Goal: Information Seeking & Learning: Learn about a topic

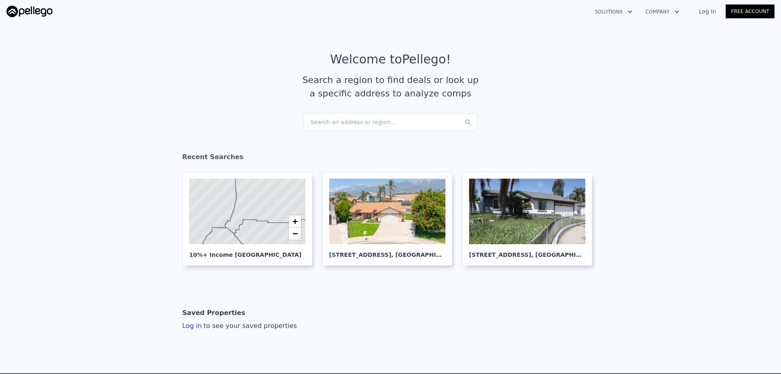
click at [381, 121] on div "Search an address or region..." at bounding box center [390, 122] width 174 height 18
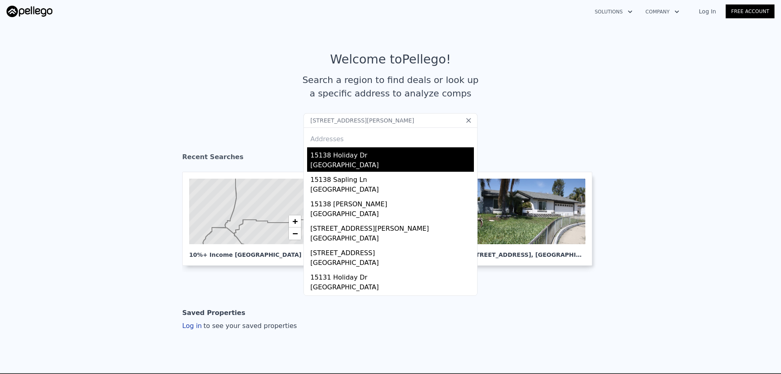
type input "15138 Holiday Dr, Fontana, CA 92336"
click at [359, 159] on div "15138 Holiday Dr" at bounding box center [391, 153] width 163 height 13
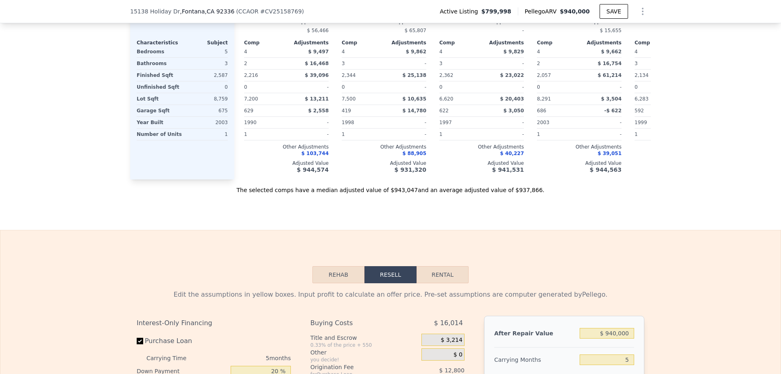
scroll to position [932, 0]
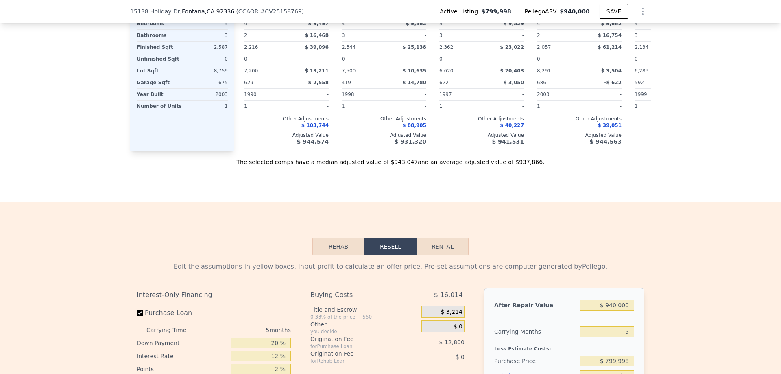
click at [444, 255] on button "Rental" at bounding box center [442, 246] width 52 height 17
select select "30"
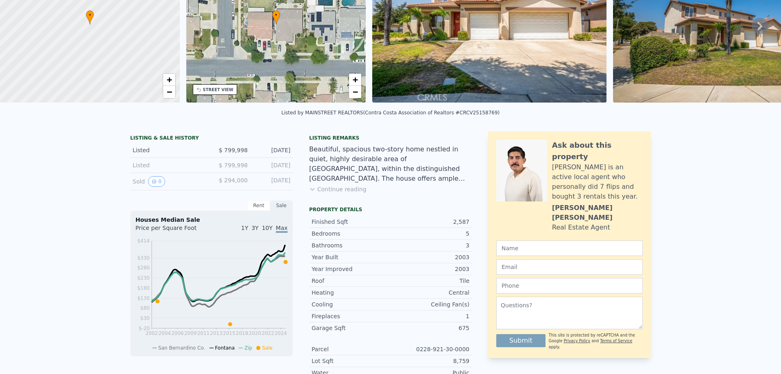
scroll to position [0, 0]
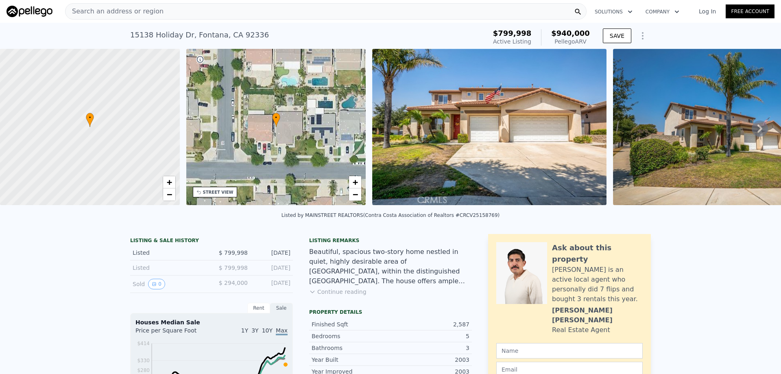
click at [261, 9] on div "Search an address or region" at bounding box center [325, 11] width 521 height 16
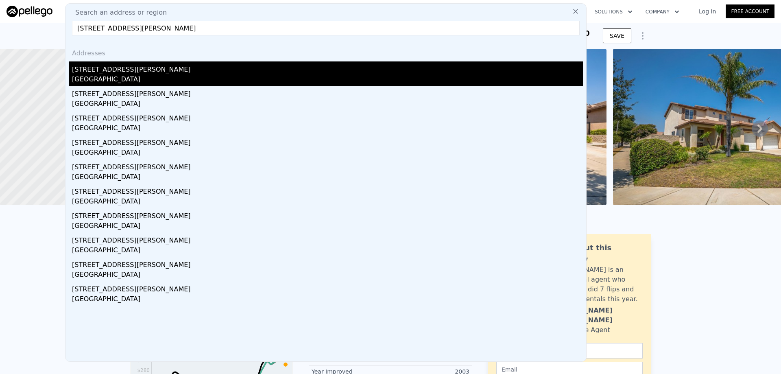
type input "18253 Montgomery Ave, Fontana, CA 92336"
click at [72, 67] on div "18253 Montgomery Ave Fontana, CA 92336" at bounding box center [326, 73] width 514 height 24
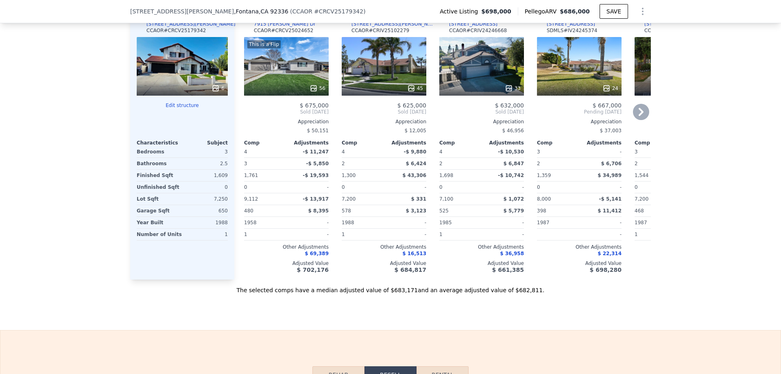
scroll to position [1014, 0]
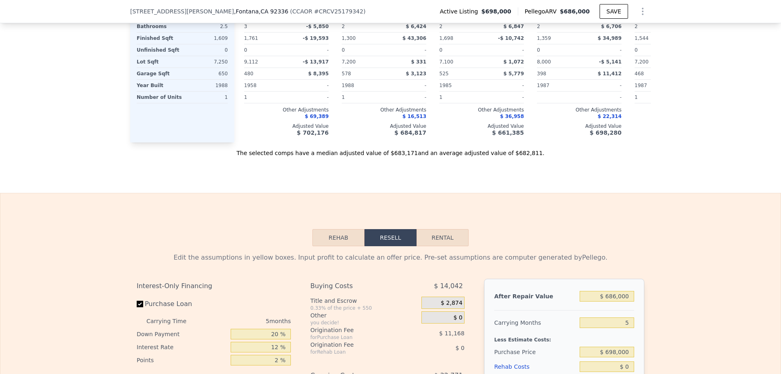
click at [443, 246] on button "Rental" at bounding box center [442, 237] width 52 height 17
select select "30"
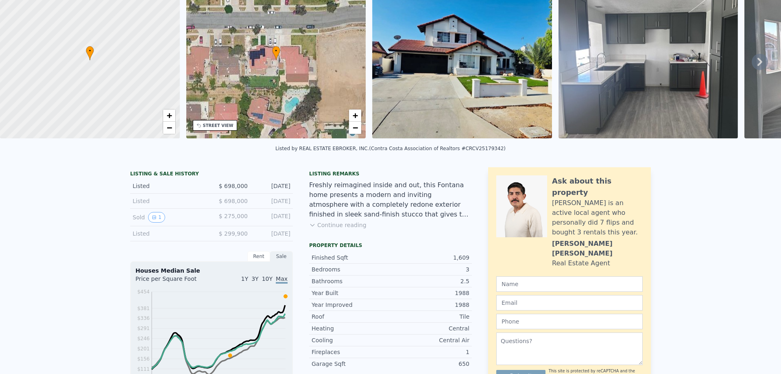
scroll to position [3, 0]
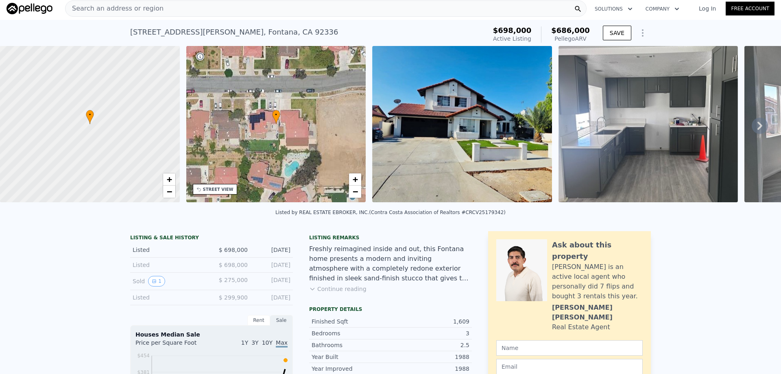
click at [272, 7] on div "Search an address or region" at bounding box center [325, 8] width 521 height 16
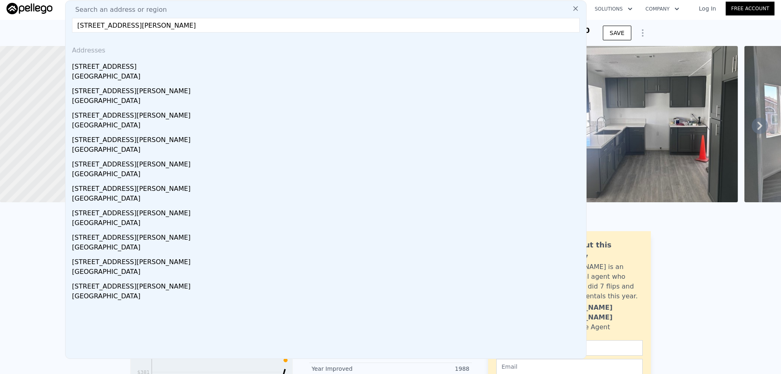
click at [217, 28] on input "18289 N Montgomery Ave, Fontana, CA 92336" at bounding box center [325, 25] width 507 height 15
click at [466, 31] on input "18289 N Montgomery Ave, Fontana, CA 92336" at bounding box center [325, 25] width 507 height 15
drag, startPoint x: 213, startPoint y: 23, endPoint x: 0, endPoint y: 34, distance: 213.0
paste input "0586 Ring Ave, Rancho Cucamonga, CA 91737"
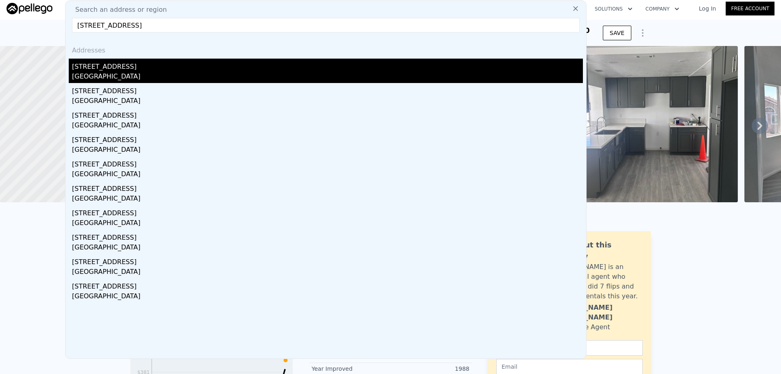
type input "10586 Ring Ave, Rancho Cucamonga, CA 91737"
click at [85, 72] on div "Rancho Cucamonga, CA 91737" at bounding box center [327, 77] width 511 height 11
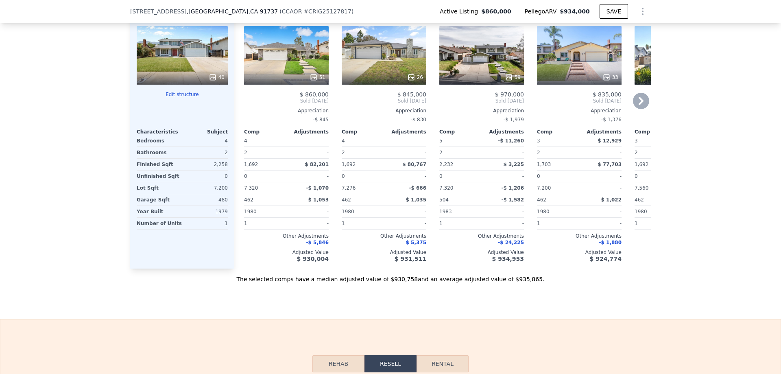
scroll to position [979, 0]
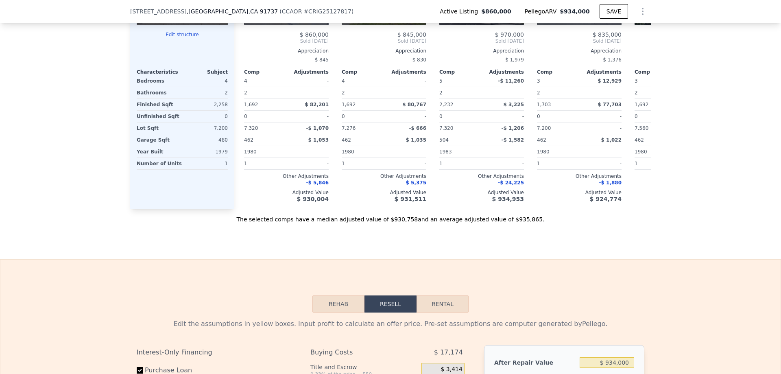
click at [447, 312] on button "Rental" at bounding box center [442, 303] width 52 height 17
select select "30"
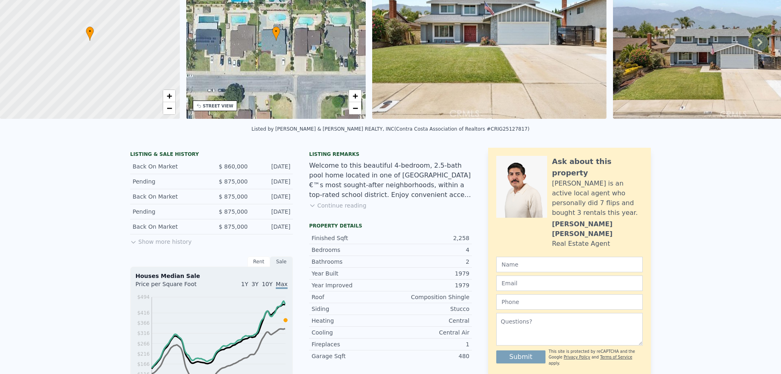
scroll to position [3, 0]
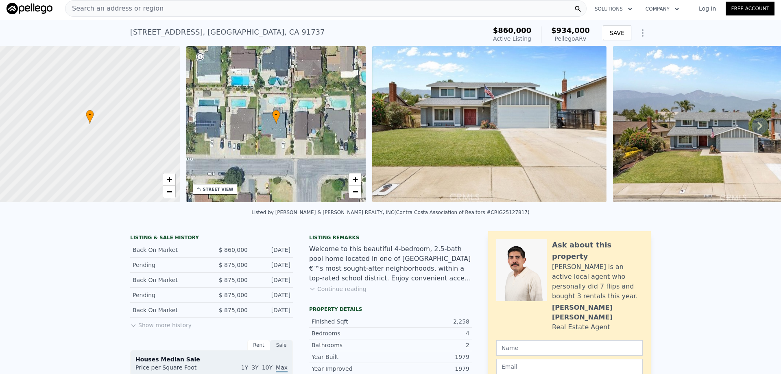
click at [198, 7] on div "Search an address or region" at bounding box center [325, 8] width 521 height 16
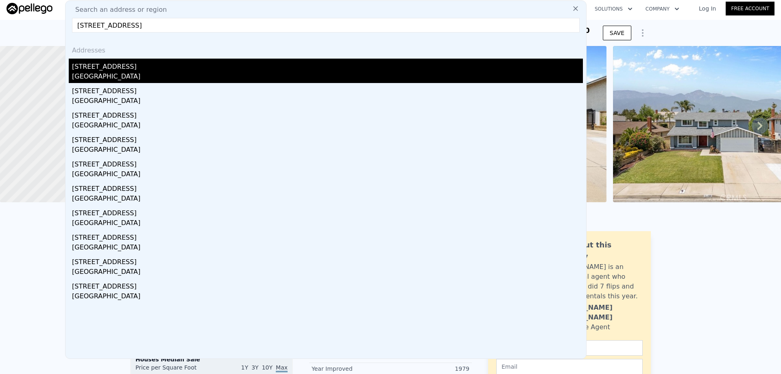
type input "1024 E Dore St, West Covina, CA 91792"
click at [94, 72] on div "West Covina, CA 91792" at bounding box center [327, 77] width 511 height 11
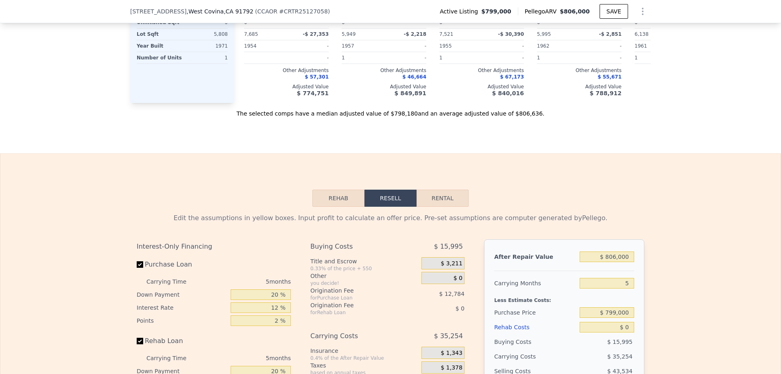
scroll to position [1098, 0]
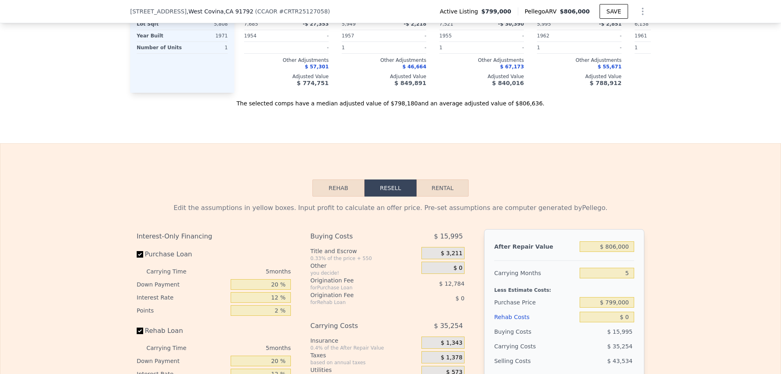
click at [445, 196] on button "Rental" at bounding box center [442, 187] width 52 height 17
select select "30"
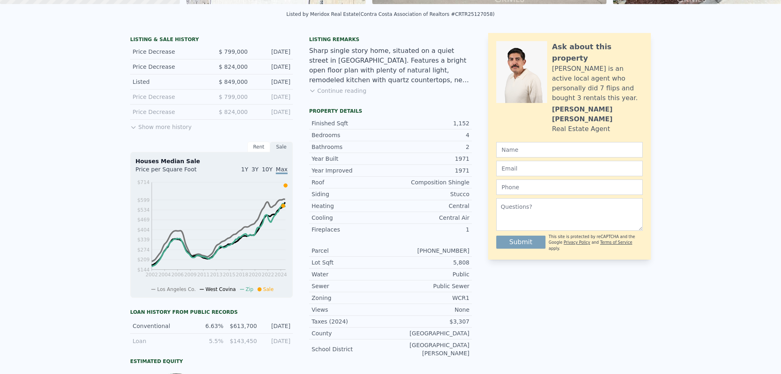
scroll to position [0, 0]
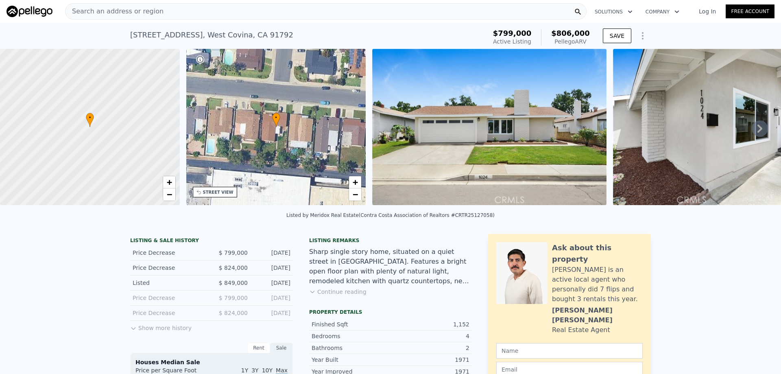
click at [203, 11] on div "Search an address or region" at bounding box center [325, 11] width 521 height 16
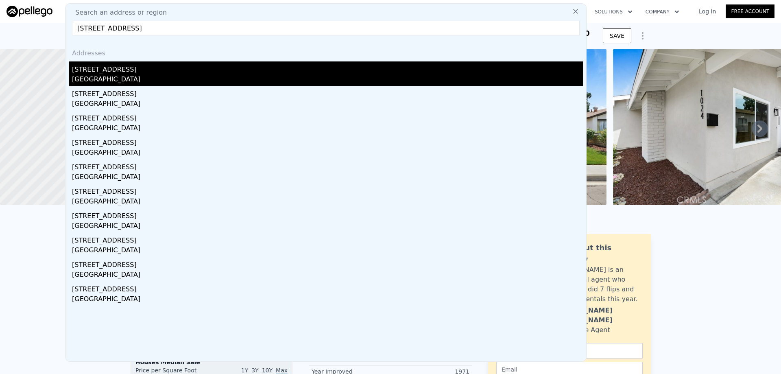
type input "768 W Chester Rd, Covina, CA 91722"
click at [121, 68] on div "768 W Chester Rd" at bounding box center [327, 67] width 511 height 13
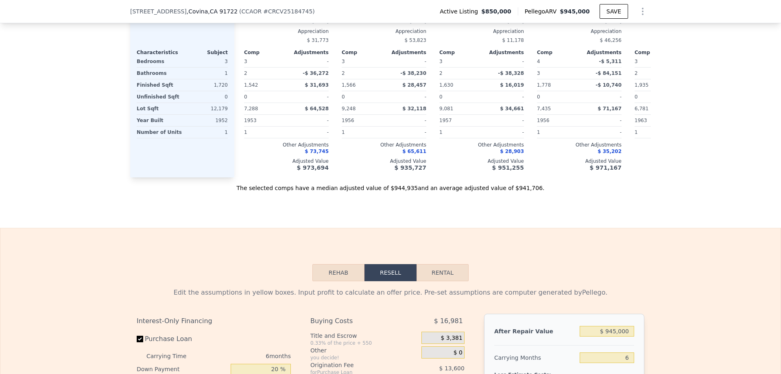
scroll to position [1014, 0]
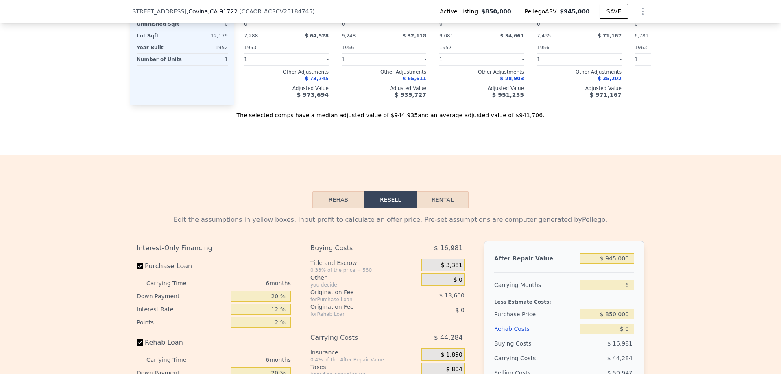
click at [451, 208] on button "Rental" at bounding box center [442, 199] width 52 height 17
select select "30"
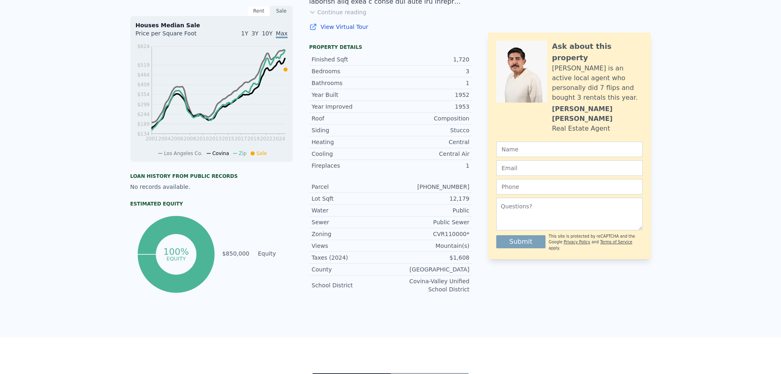
scroll to position [0, 0]
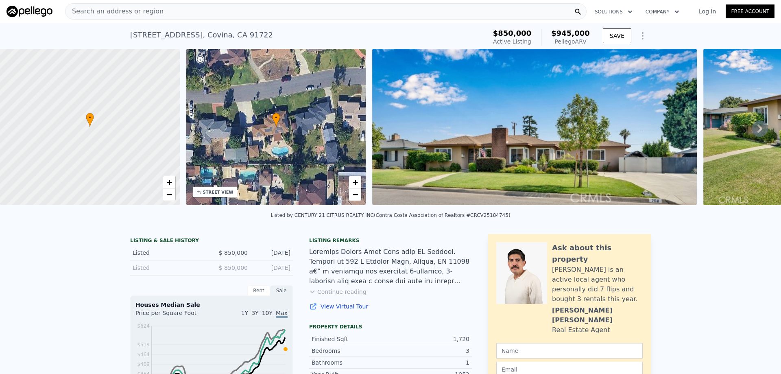
click at [181, 15] on div "Search an address or region" at bounding box center [325, 11] width 521 height 16
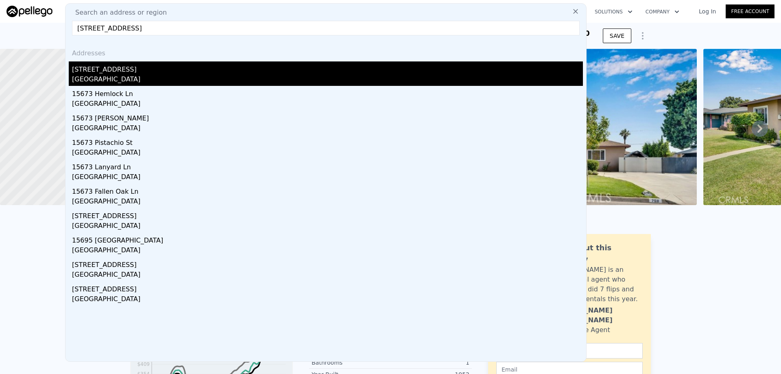
type input "15673 Rolling Ridge Dr, Chino Hills, CA 91709"
click at [100, 73] on div "15673 Rolling Ridge Dr" at bounding box center [327, 67] width 511 height 13
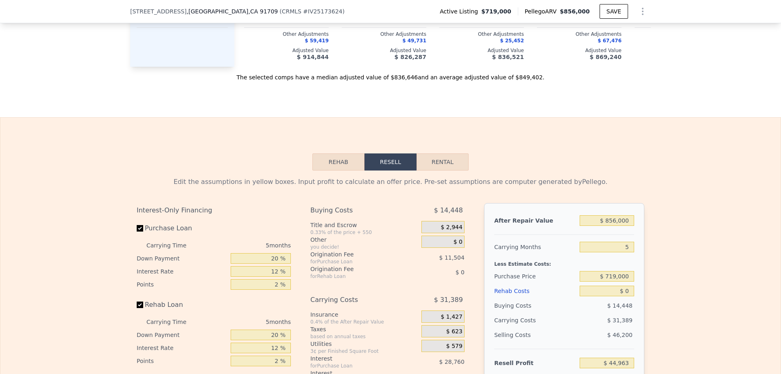
scroll to position [1054, 0]
click at [439, 168] on button "Rental" at bounding box center [442, 161] width 52 height 17
select select "30"
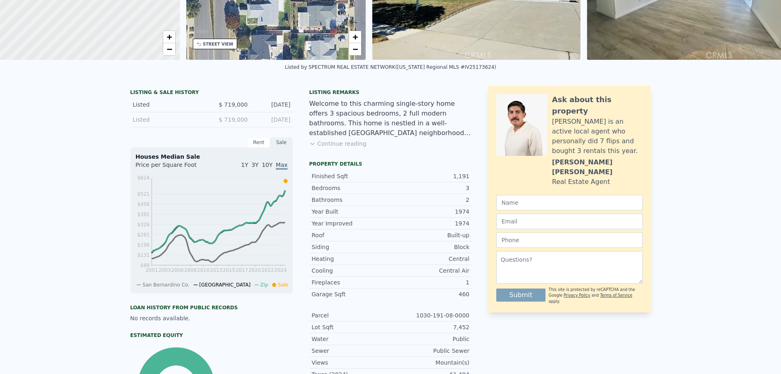
scroll to position [0, 0]
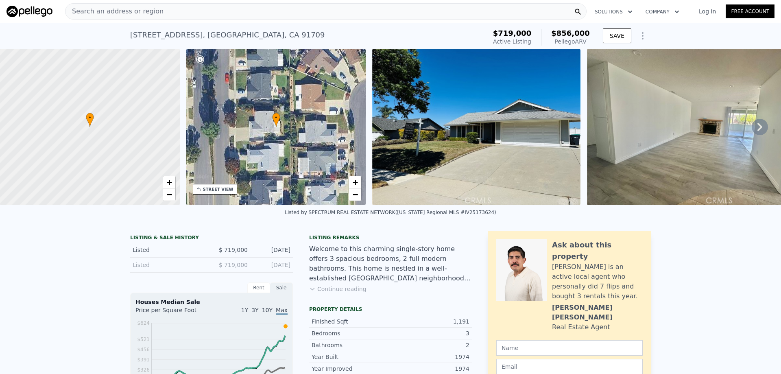
click at [171, 9] on div "Search an address or region" at bounding box center [325, 11] width 521 height 16
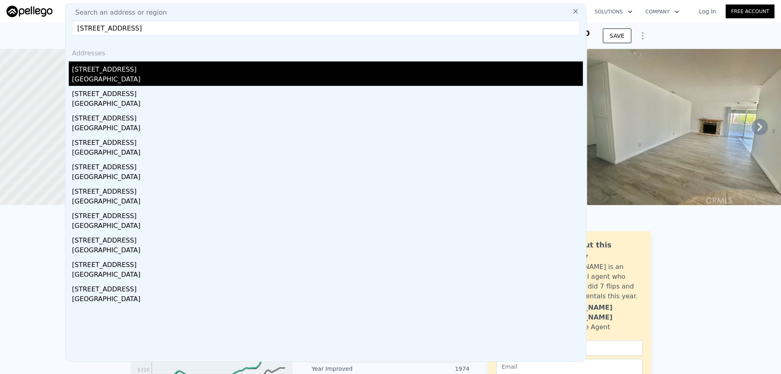
type input "3966 Laurel Ct, Chino Hills, CA 91709"
click at [96, 76] on div "Chino Hills, CA 91709" at bounding box center [327, 79] width 511 height 11
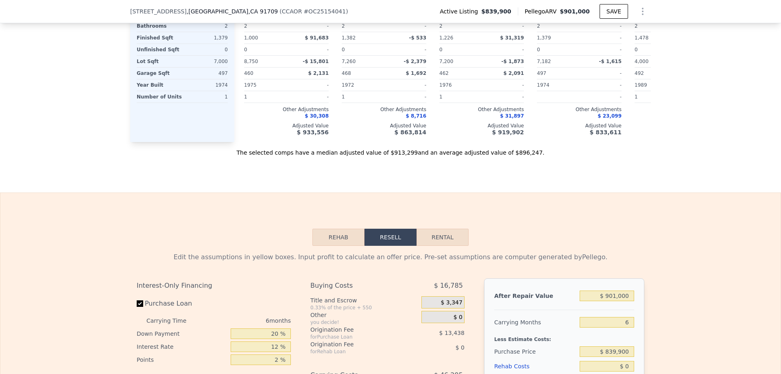
scroll to position [1054, 0]
click at [457, 244] on button "Rental" at bounding box center [442, 235] width 52 height 17
select select "30"
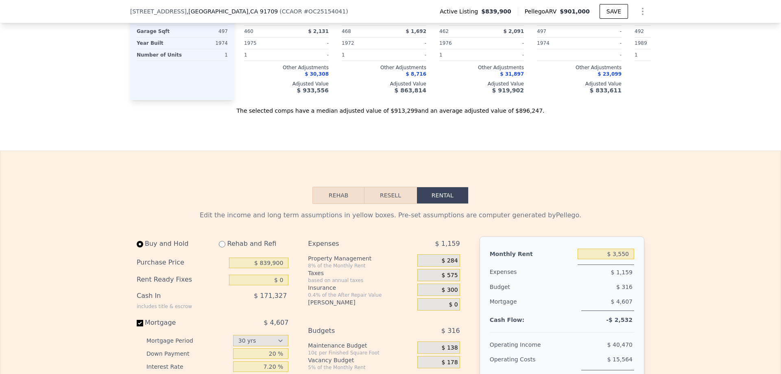
scroll to position [215, 0]
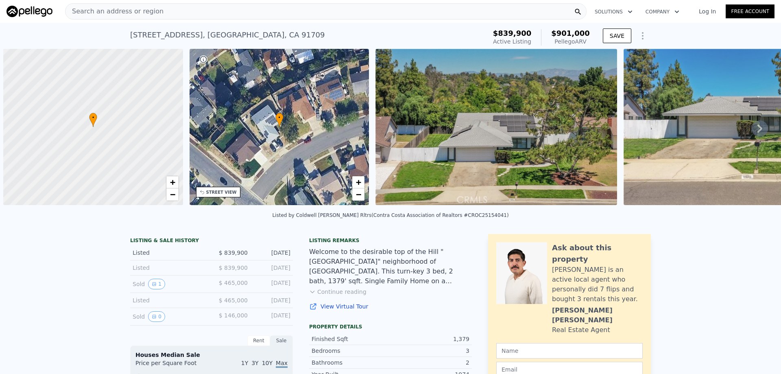
select select "30"
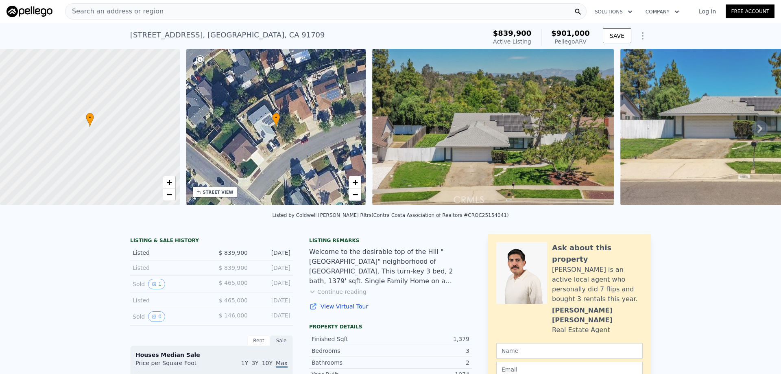
click at [163, 13] on div "Search an address or region" at bounding box center [325, 11] width 521 height 16
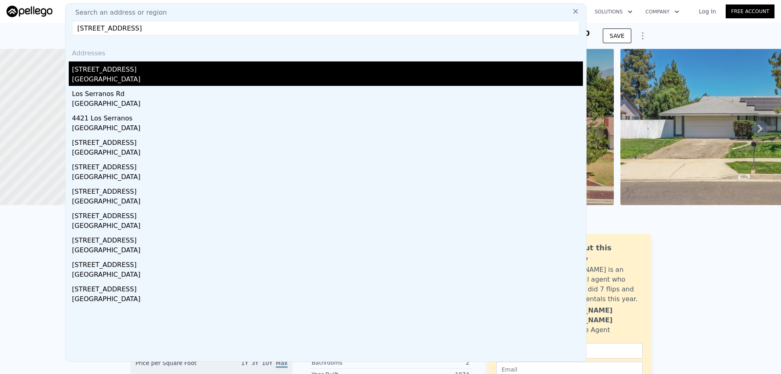
type input "4441 Los Serranos Blvd, Chino Hills, CA 91709"
click at [111, 76] on div "Chino Hills, CA 91709" at bounding box center [327, 79] width 511 height 11
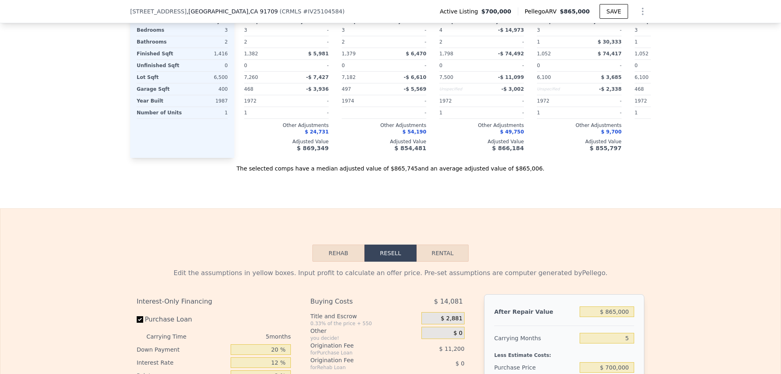
scroll to position [1017, 0]
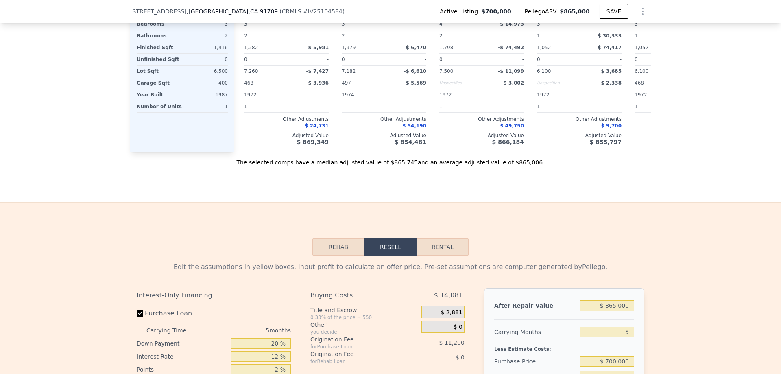
click at [423, 255] on button "Rental" at bounding box center [442, 246] width 52 height 17
select select "30"
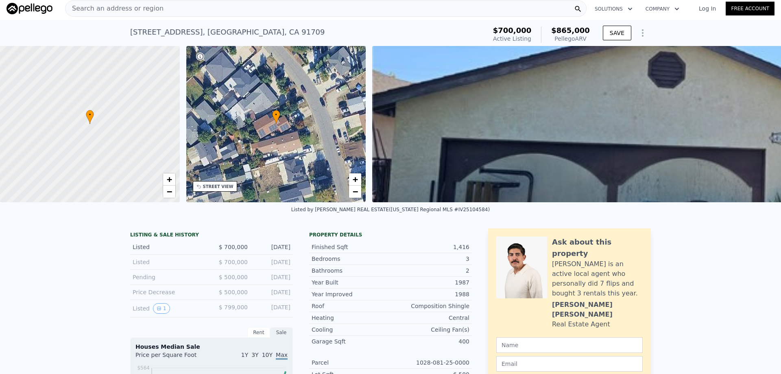
scroll to position [0, 0]
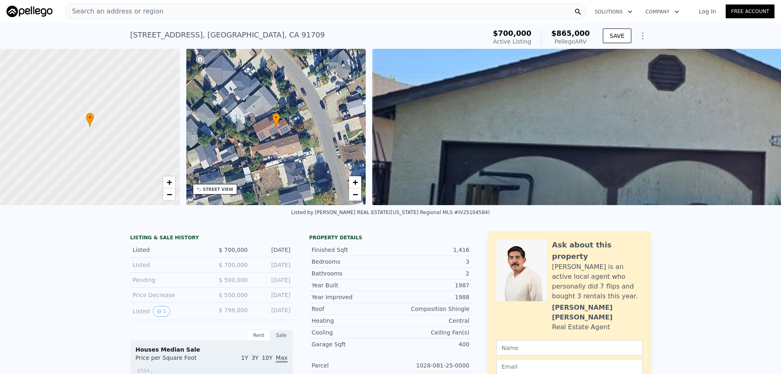
click at [222, 9] on div "Search an address or region" at bounding box center [325, 11] width 521 height 16
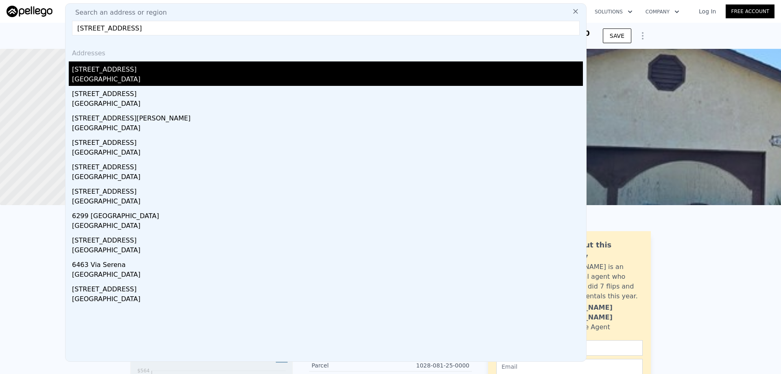
type input "7431 Via Serena, Rancho Cucamonga, CA 91730"
click at [114, 73] on div "7431 Via Serena" at bounding box center [327, 67] width 511 height 13
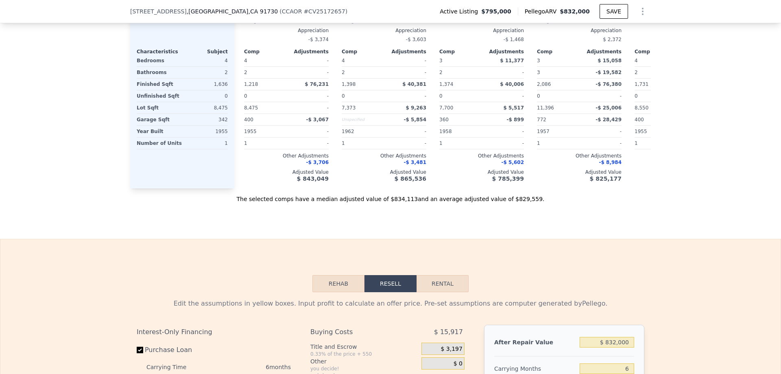
scroll to position [973, 0]
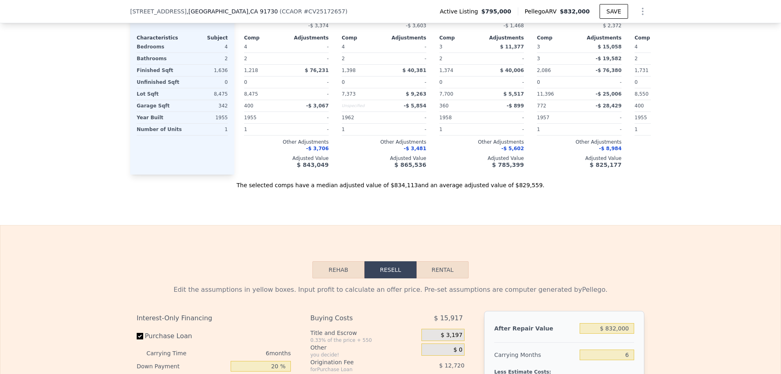
click at [442, 278] on button "Rental" at bounding box center [442, 269] width 52 height 17
select select "30"
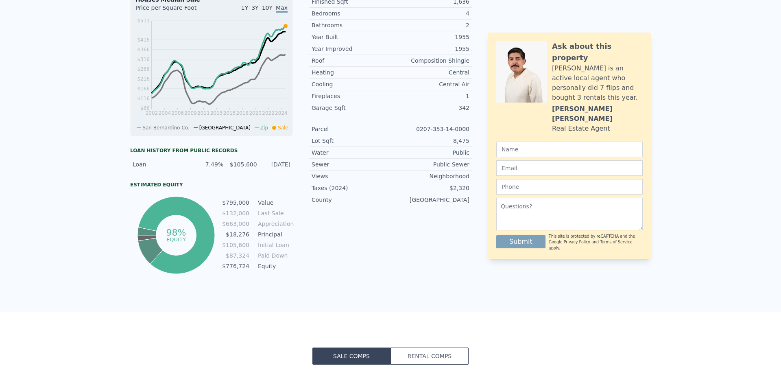
scroll to position [0, 0]
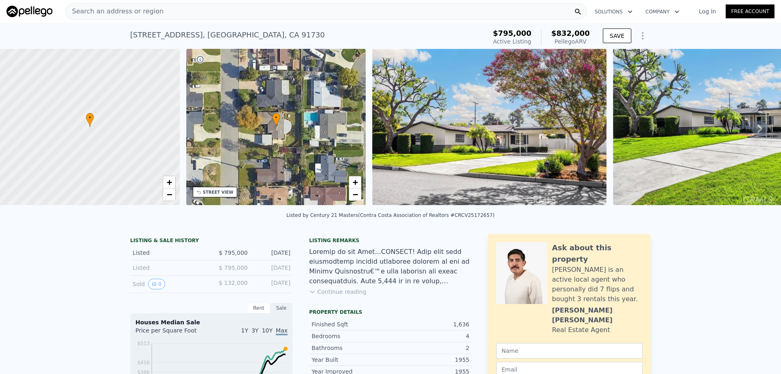
click at [208, 13] on div "Search an address or region" at bounding box center [325, 11] width 521 height 16
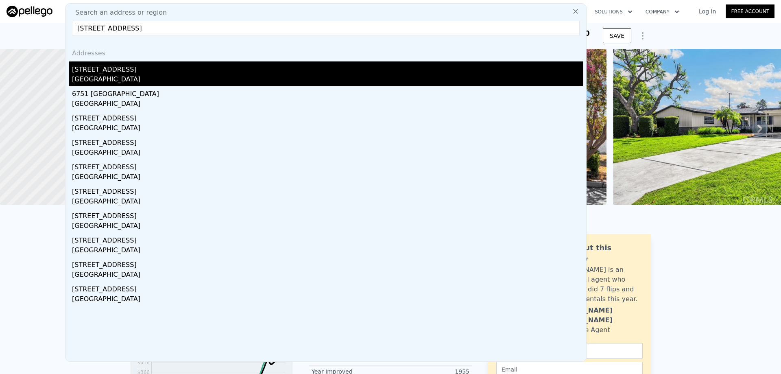
type input "6320 Amberwood Dr, Rancho Cucamonga, CA 91701"
click at [123, 78] on div "Rancho Cucamonga, CA 91701" at bounding box center [327, 79] width 511 height 11
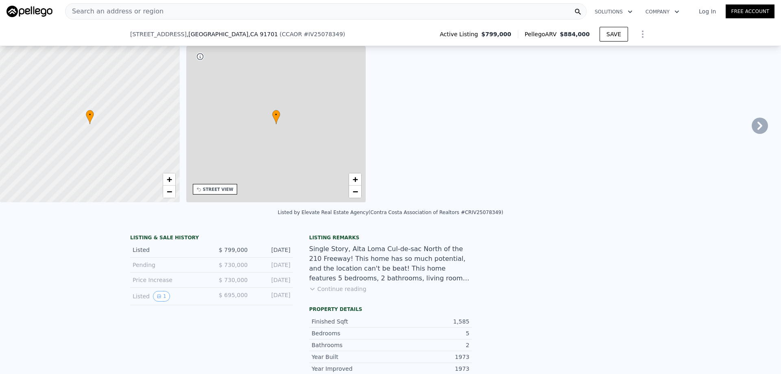
type input "2"
type input "1404"
type input "2200"
type input "7140"
type input "12000"
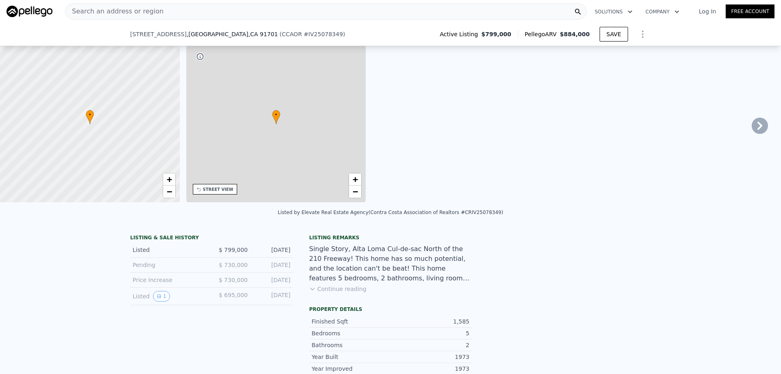
type input "$ 3,500"
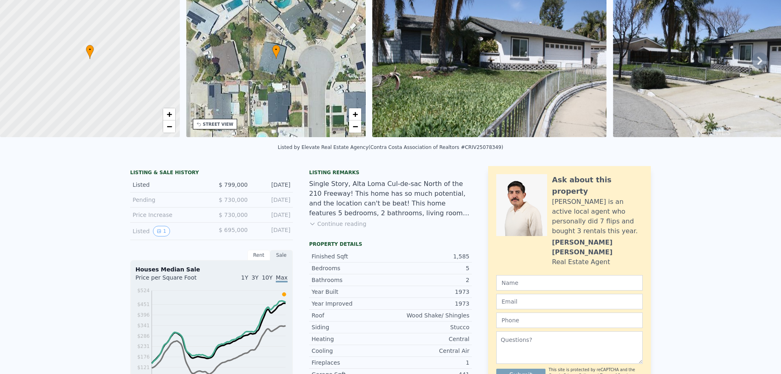
scroll to position [3, 0]
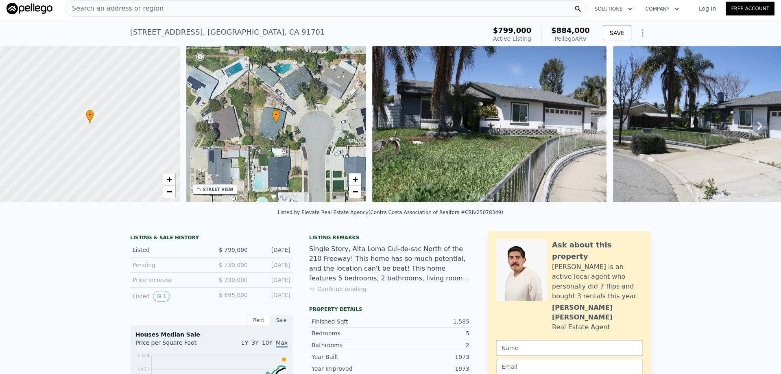
click at [191, 7] on div "Search an address or region" at bounding box center [325, 8] width 521 height 16
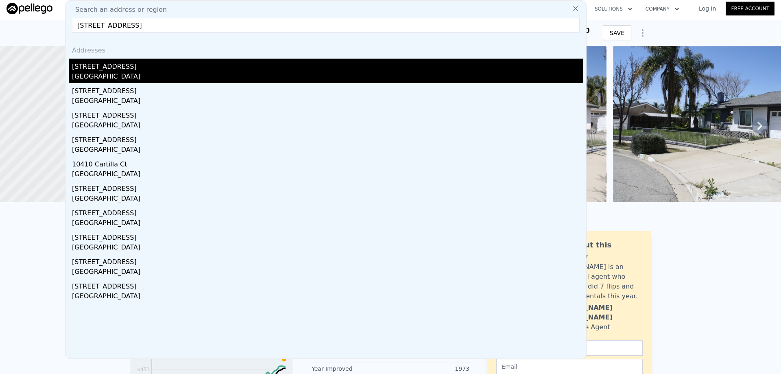
type input "10382 Cartilla Ct, Rancho Cucamonga, CA 91737"
click at [95, 70] on div "10382 Cartilla Ct" at bounding box center [327, 65] width 511 height 13
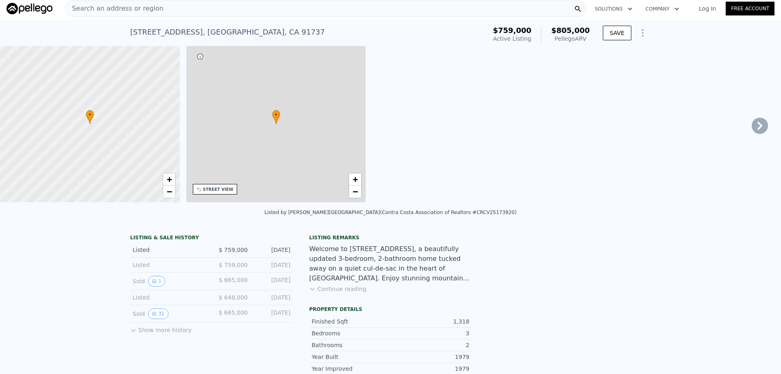
type input "1"
type input "1237"
type input "1832"
type input "18815"
type input "$ 3,150"
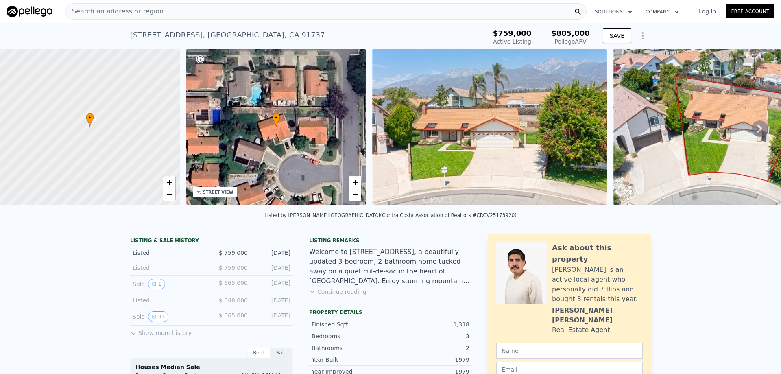
click at [175, 12] on div "Search an address or region" at bounding box center [325, 11] width 521 height 16
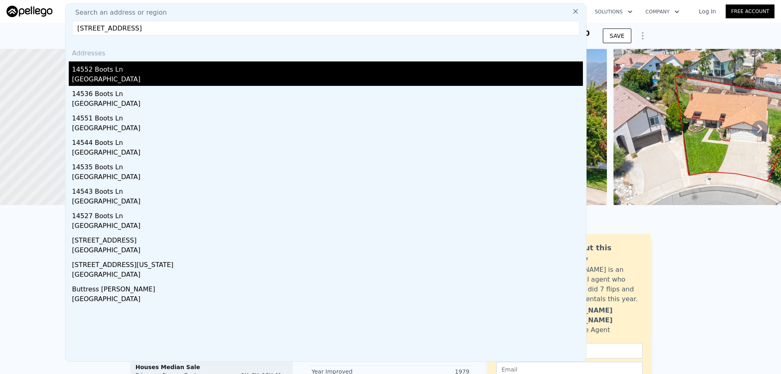
type input "14552 Boots Ln, Fontana, CA 92336"
click at [94, 76] on div "Fontana, CA 92336" at bounding box center [327, 79] width 511 height 11
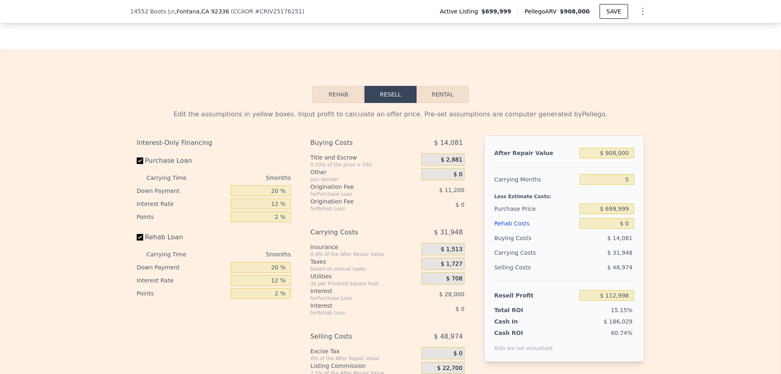
scroll to position [1095, 0]
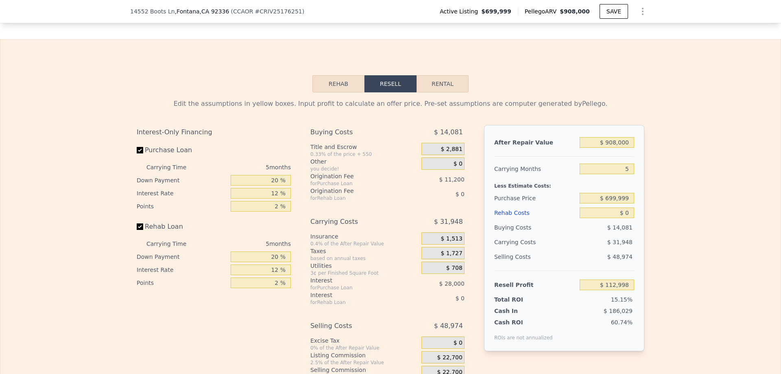
click at [447, 92] on button "Rental" at bounding box center [442, 83] width 52 height 17
select select "30"
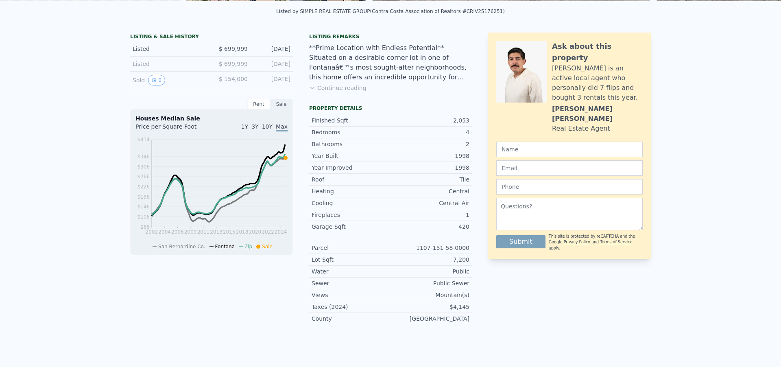
scroll to position [0, 0]
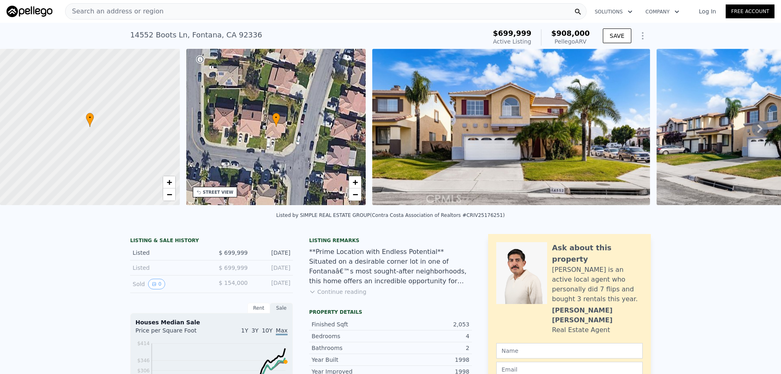
click at [701, 13] on link "Log In" at bounding box center [707, 11] width 37 height 8
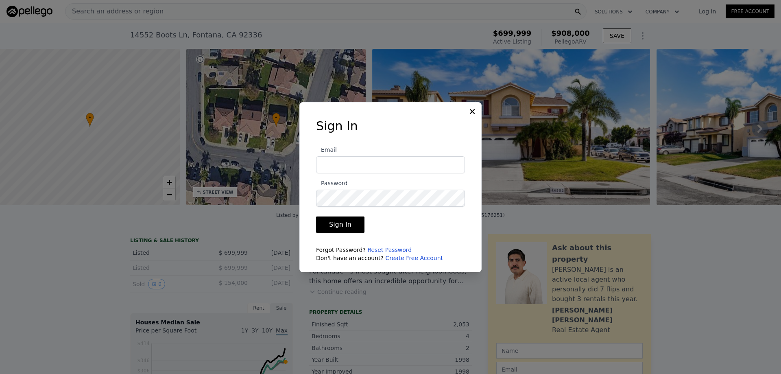
type input "eutah.rei@gmail.com"
click at [346, 225] on button "Sign In" at bounding box center [340, 224] width 48 height 16
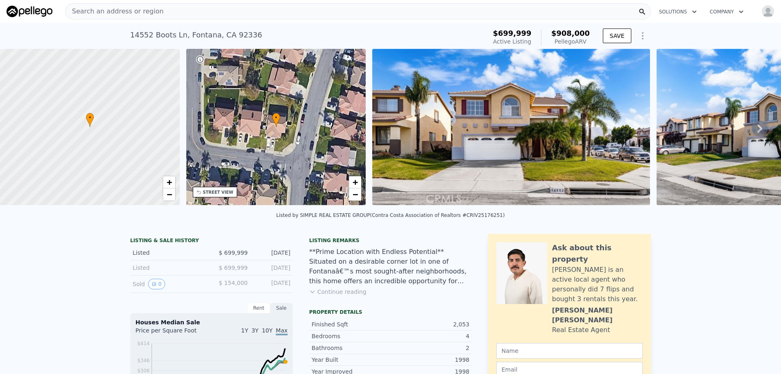
click at [761, 13] on img "button" at bounding box center [767, 11] width 13 height 13
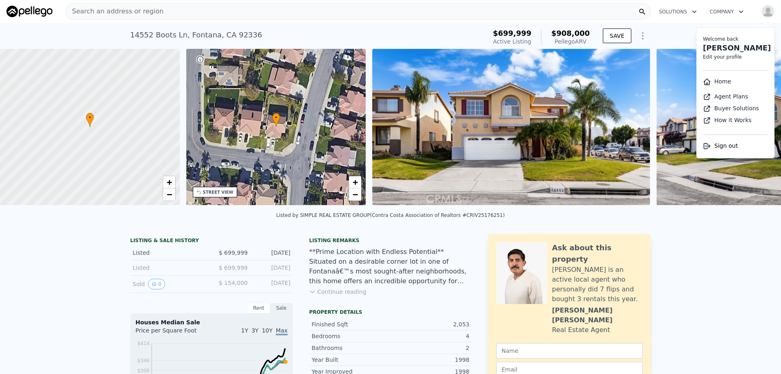
click at [715, 79] on link "Home" at bounding box center [717, 81] width 28 height 7
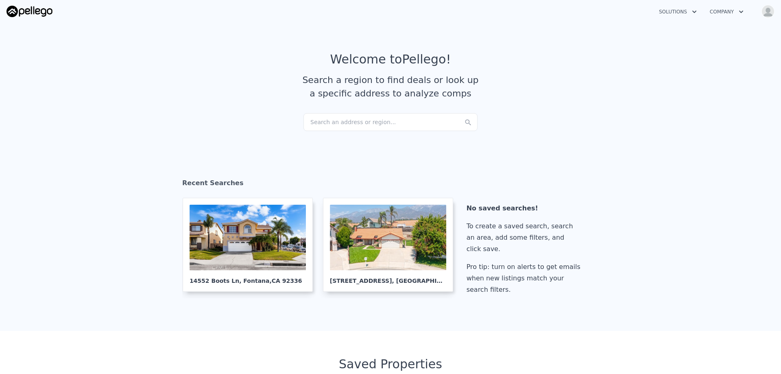
click at [764, 13] on img "button" at bounding box center [767, 11] width 13 height 13
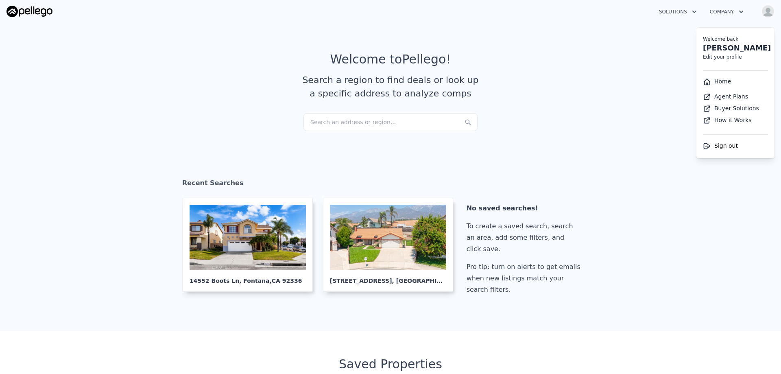
click at [717, 13] on button "Company" at bounding box center [726, 11] width 47 height 15
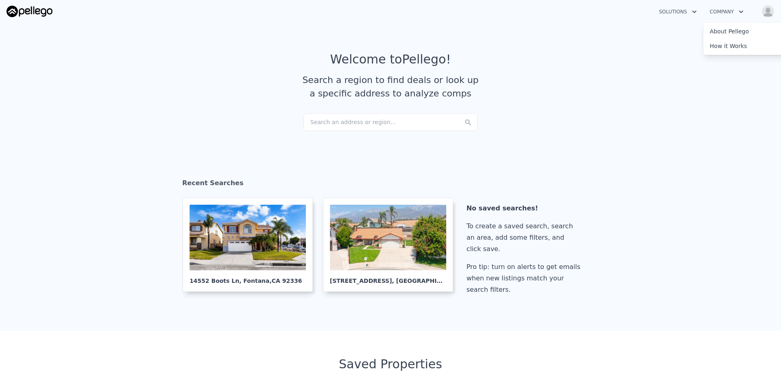
click at [678, 13] on button "Solutions" at bounding box center [677, 11] width 51 height 15
click at [19, 11] on img at bounding box center [30, 11] width 46 height 11
click at [465, 121] on icon at bounding box center [468, 123] width 6 height 6
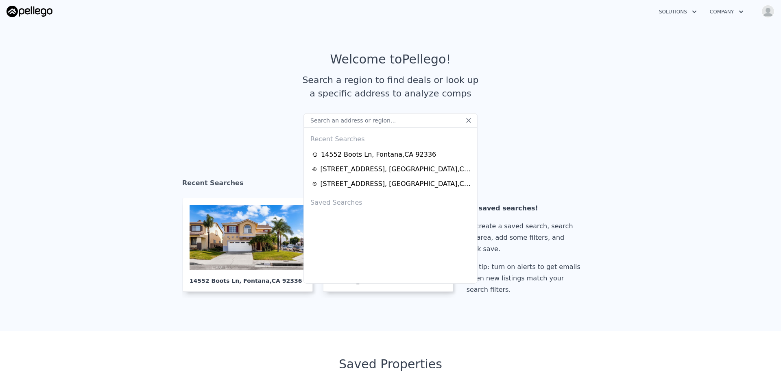
click at [464, 121] on icon at bounding box center [468, 120] width 8 height 8
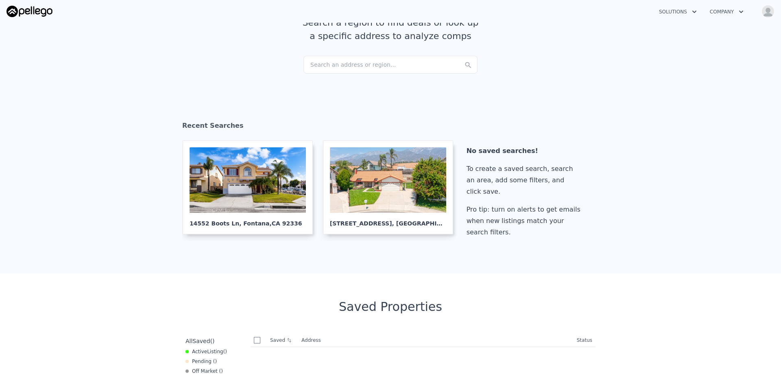
scroll to position [41, 0]
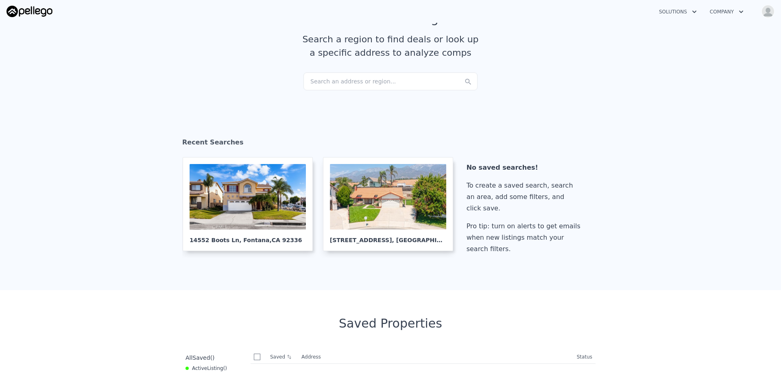
click at [209, 140] on div "Recent Searches" at bounding box center [390, 144] width 416 height 26
click at [410, 83] on div "Search an address or region..." at bounding box center [390, 81] width 174 height 18
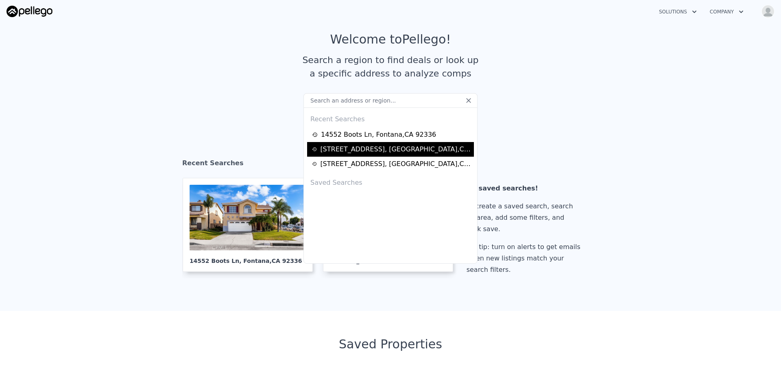
scroll to position [0, 0]
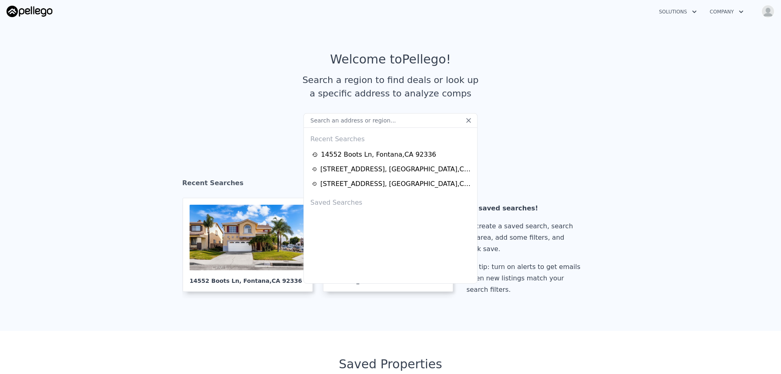
click at [422, 123] on input "text" at bounding box center [390, 120] width 174 height 15
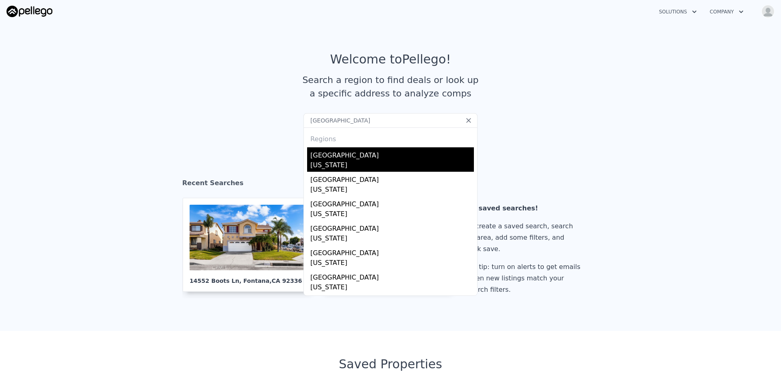
type input "san bernardino county"
click at [366, 163] on div "[US_STATE]" at bounding box center [391, 165] width 163 height 11
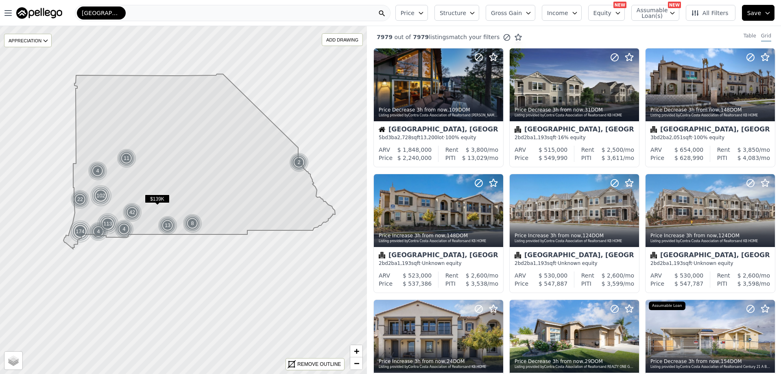
click at [568, 13] on span "Income" at bounding box center [557, 13] width 21 height 8
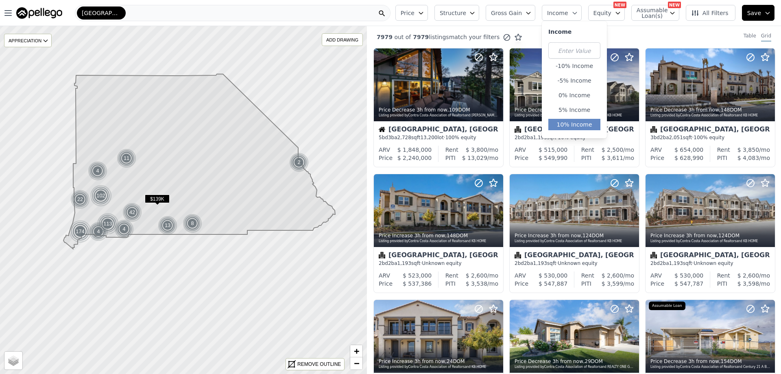
click at [579, 122] on button "10% Income" at bounding box center [574, 124] width 52 height 11
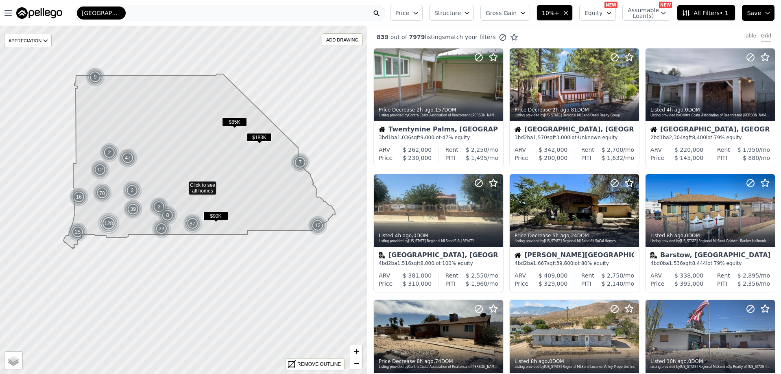
click at [460, 16] on span "Structure" at bounding box center [447, 13] width 26 height 8
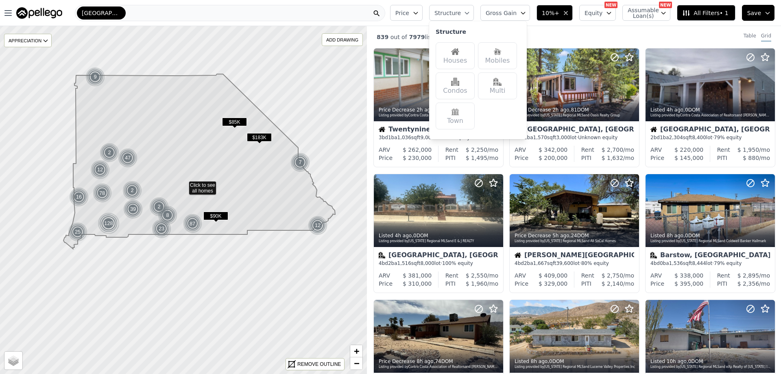
click at [462, 57] on div "Houses" at bounding box center [455, 55] width 39 height 27
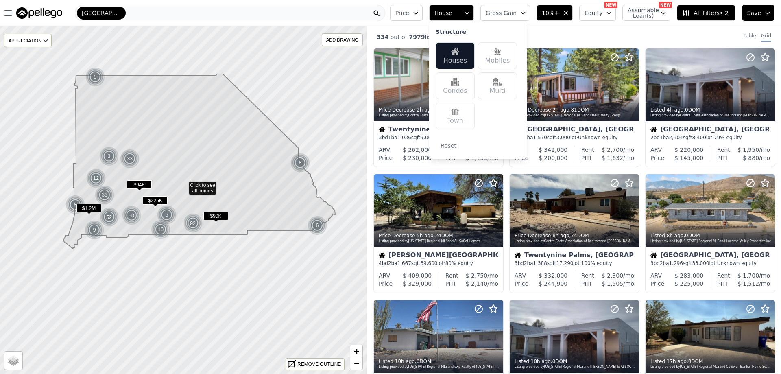
click at [511, 95] on div "Multi" at bounding box center [497, 85] width 39 height 27
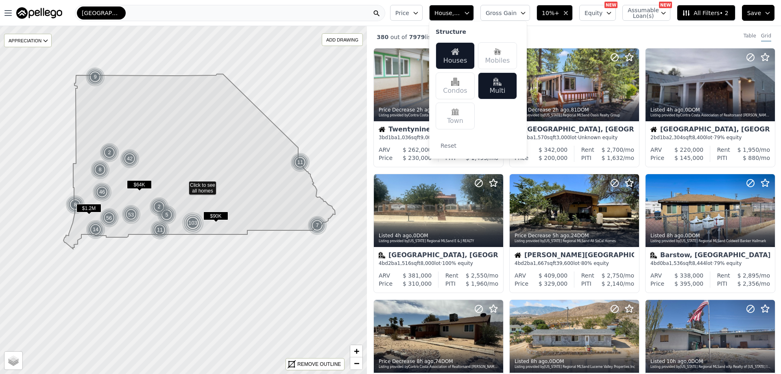
click at [708, 11] on span "All Filters • 2" at bounding box center [705, 13] width 46 height 8
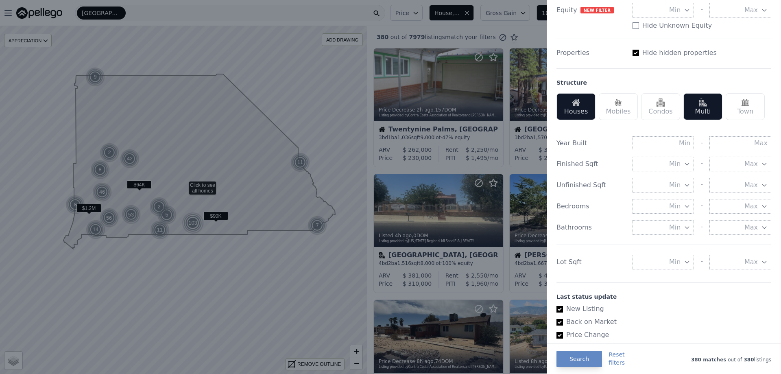
scroll to position [203, 0]
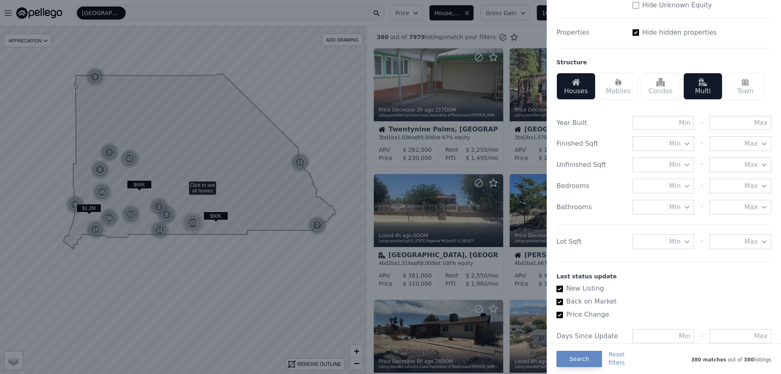
click at [676, 241] on span "Min" at bounding box center [674, 242] width 11 height 10
click at [671, 272] on button "5000 sqft" at bounding box center [663, 271] width 62 height 15
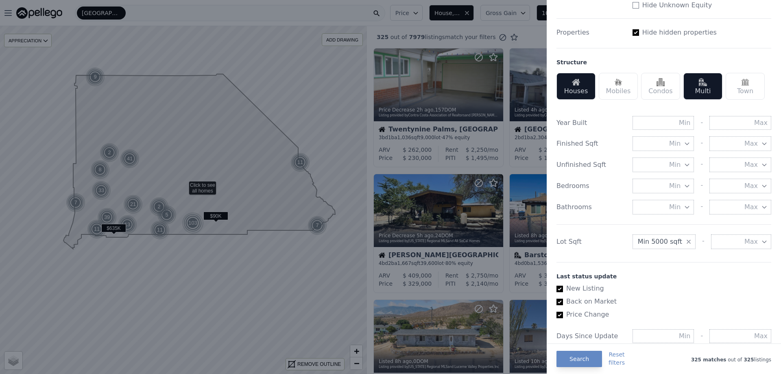
click at [684, 183] on icon "button" at bounding box center [687, 186] width 7 height 7
click at [674, 242] on button "3 beds" at bounding box center [663, 244] width 62 height 15
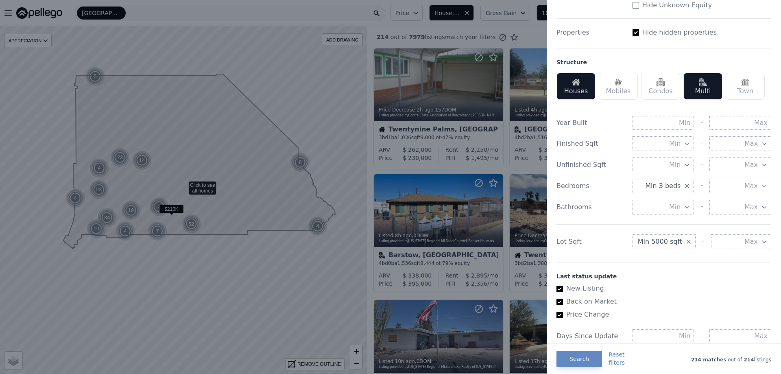
click at [684, 208] on icon "button" at bounding box center [687, 207] width 7 height 7
click at [671, 263] on button "2 baths" at bounding box center [663, 265] width 62 height 15
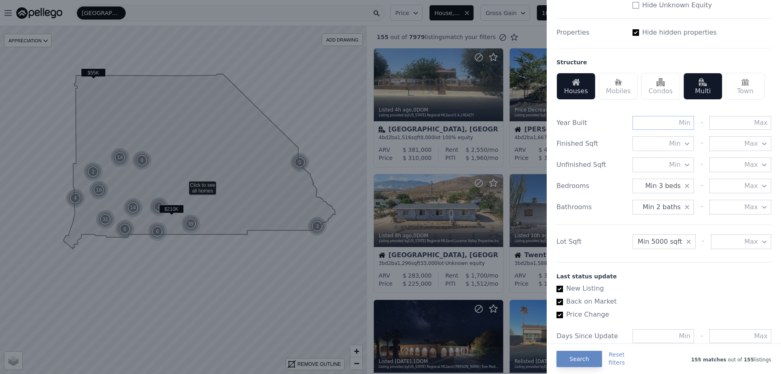
click at [670, 123] on input "text" at bounding box center [663, 123] width 62 height 14
type input "1990"
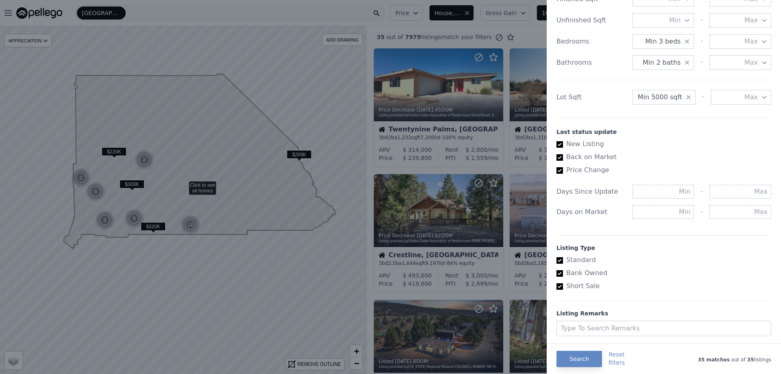
scroll to position [368, 0]
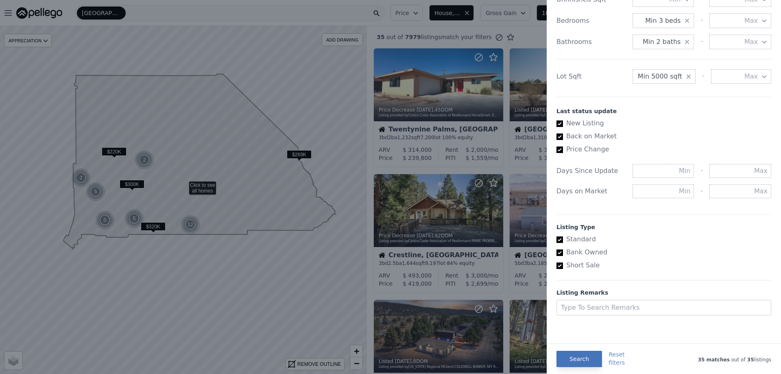
click at [582, 360] on button "Search" at bounding box center [579, 359] width 46 height 16
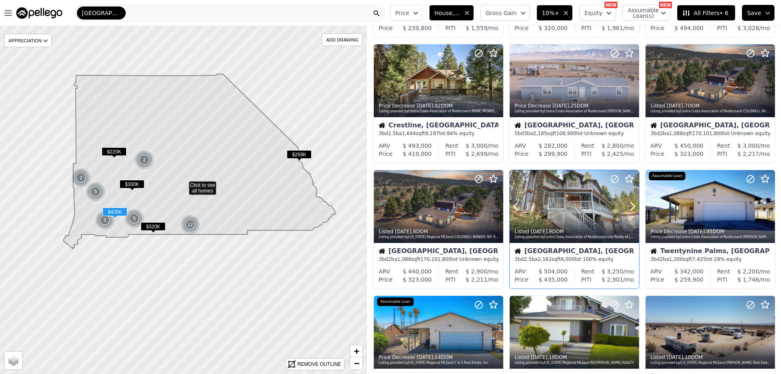
scroll to position [244, 0]
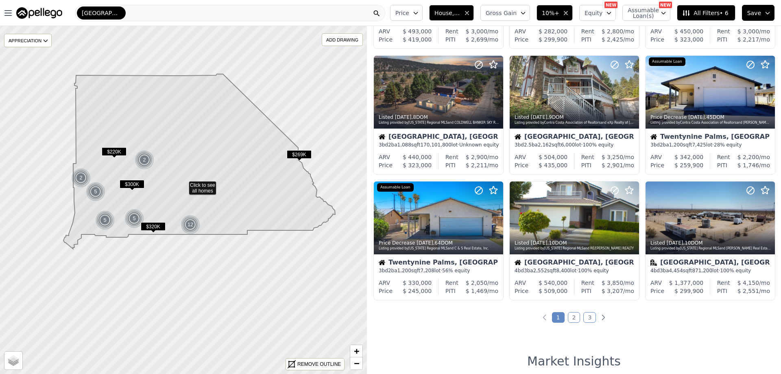
click at [569, 316] on link "2" at bounding box center [574, 317] width 13 height 11
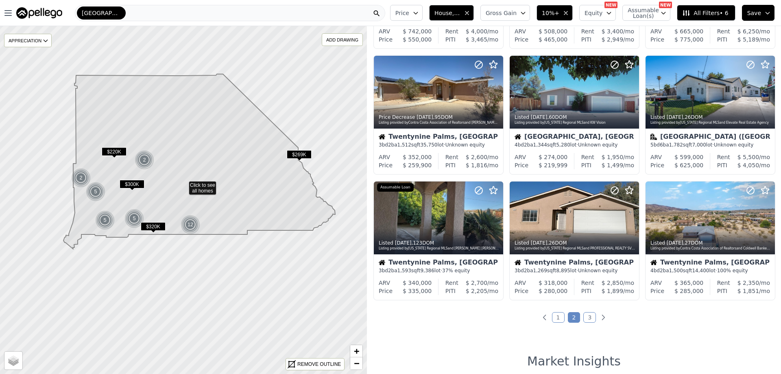
click at [586, 317] on link "3" at bounding box center [589, 317] width 13 height 11
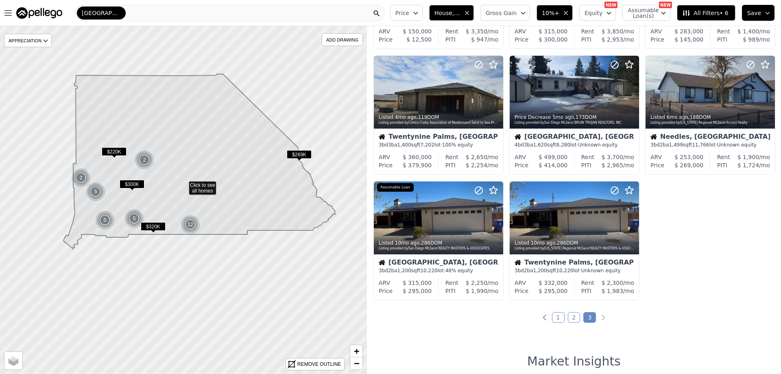
click at [569, 318] on link "2" at bounding box center [574, 317] width 13 height 11
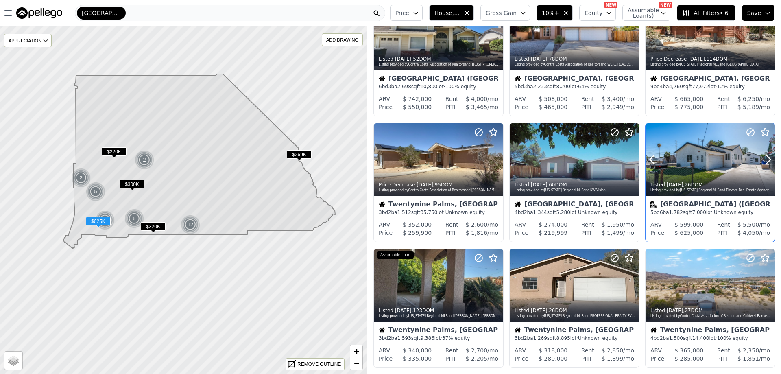
scroll to position [203, 0]
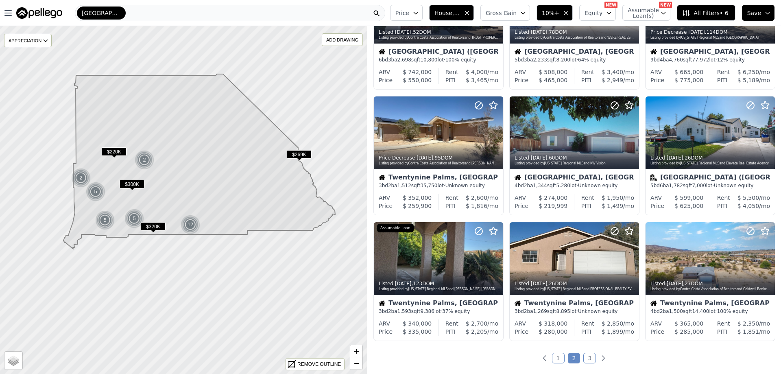
click at [553, 356] on link "1" at bounding box center [558, 358] width 13 height 11
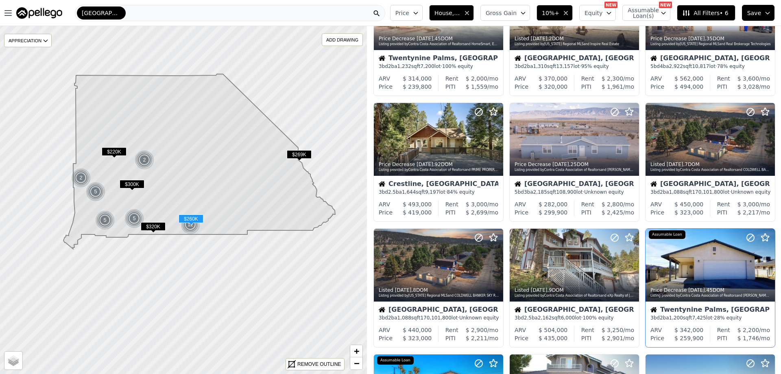
scroll to position [0, 0]
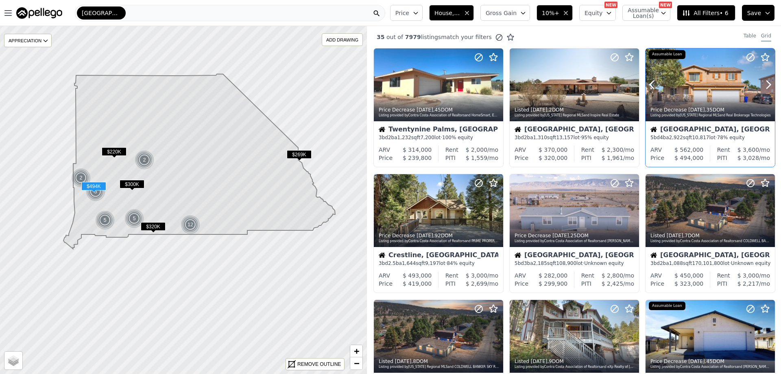
click at [686, 90] on div at bounding box center [709, 84] width 129 height 73
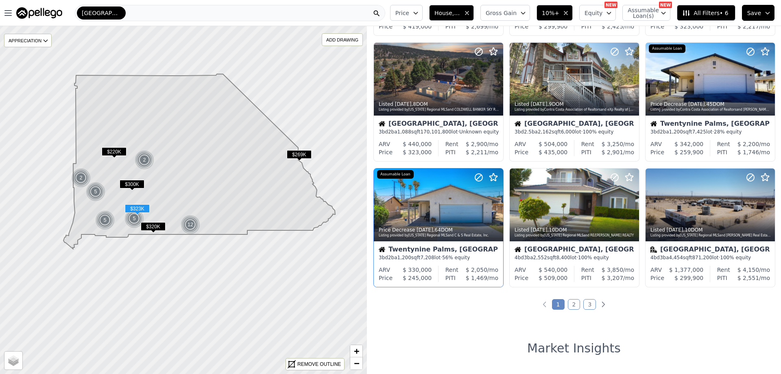
scroll to position [285, 0]
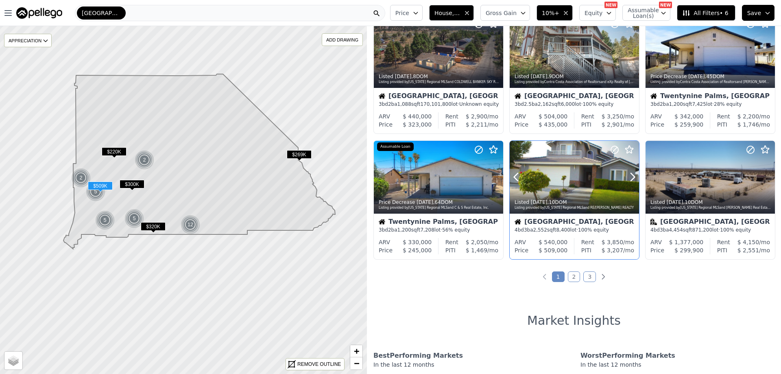
click at [608, 177] on div at bounding box center [613, 167] width 52 height 52
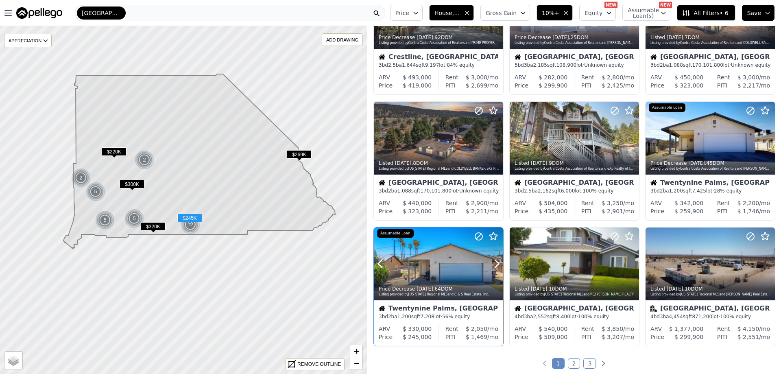
scroll to position [203, 0]
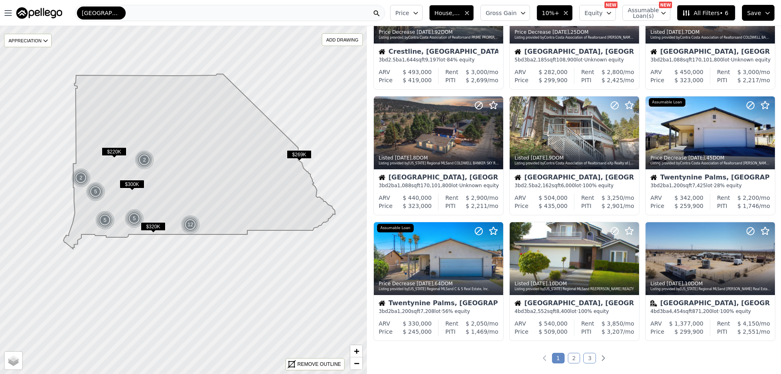
click at [572, 357] on link "2" at bounding box center [574, 358] width 13 height 11
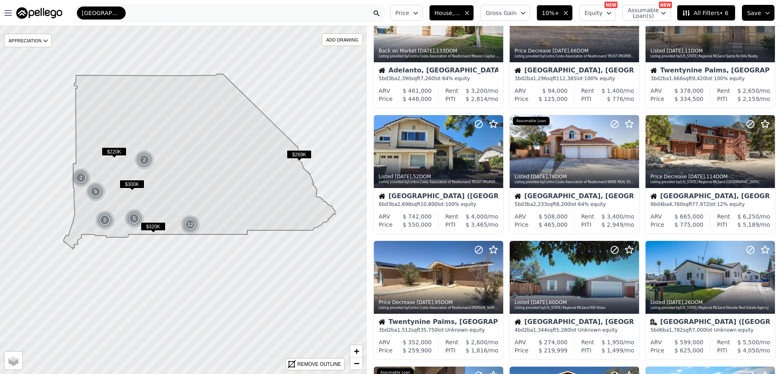
scroll to position [0, 0]
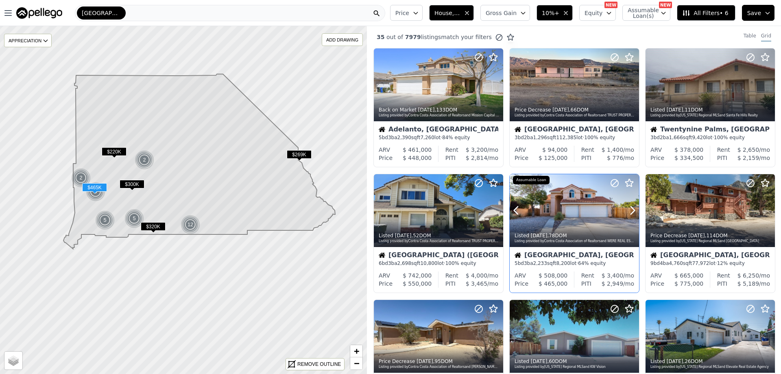
click at [552, 217] on div at bounding box center [574, 210] width 129 height 73
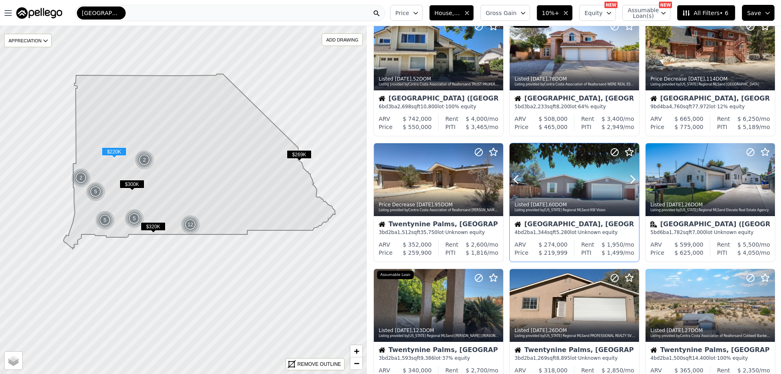
scroll to position [244, 0]
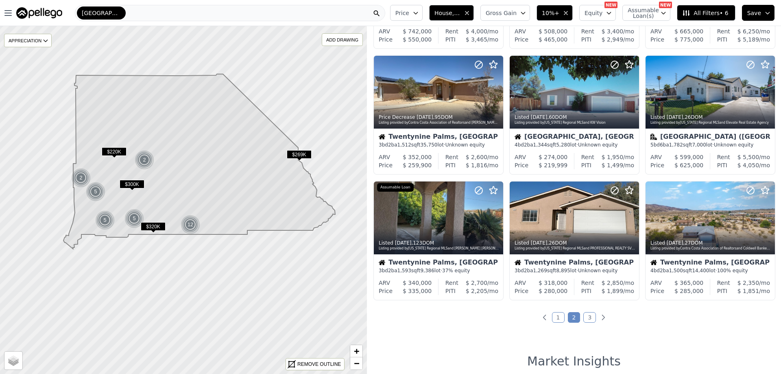
click at [585, 318] on link "3" at bounding box center [589, 317] width 13 height 11
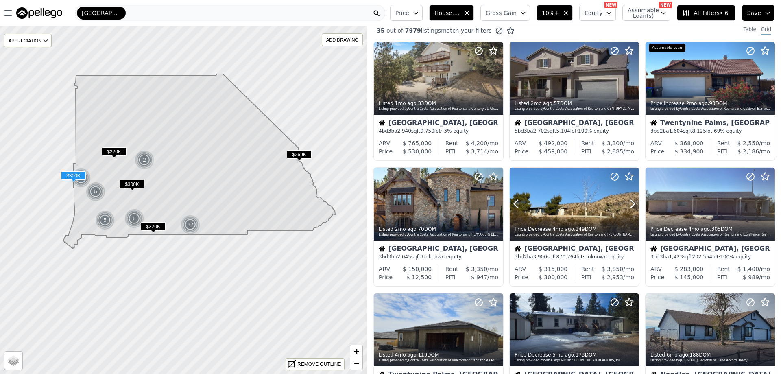
scroll to position [0, 0]
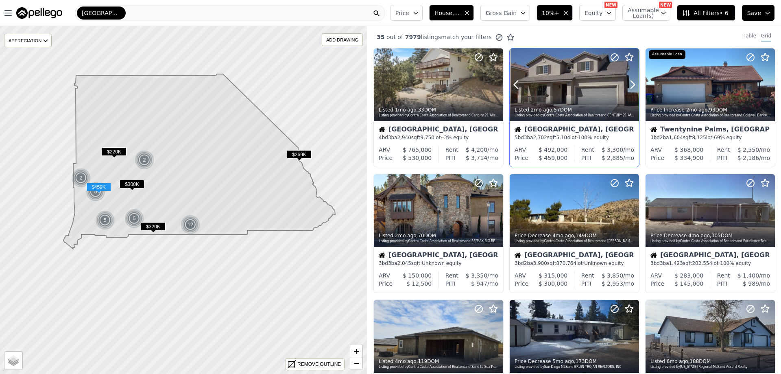
click at [555, 88] on div at bounding box center [574, 84] width 129 height 73
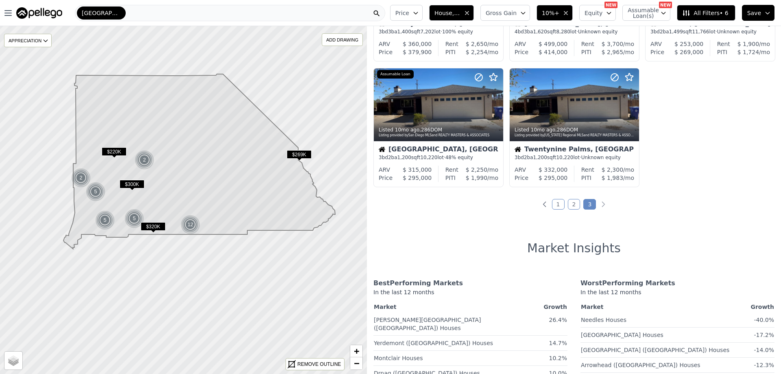
scroll to position [366, 0]
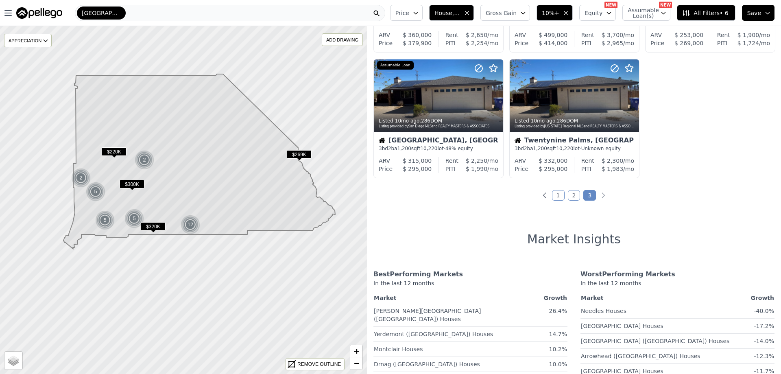
click at [557, 193] on link "1" at bounding box center [558, 195] width 13 height 11
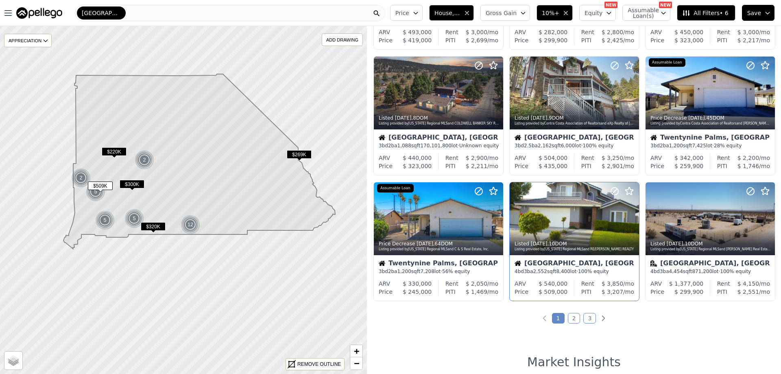
scroll to position [244, 0]
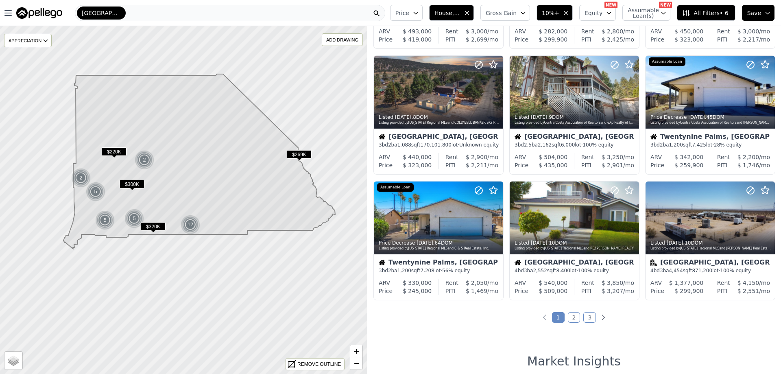
click at [573, 316] on link "2" at bounding box center [574, 317] width 13 height 11
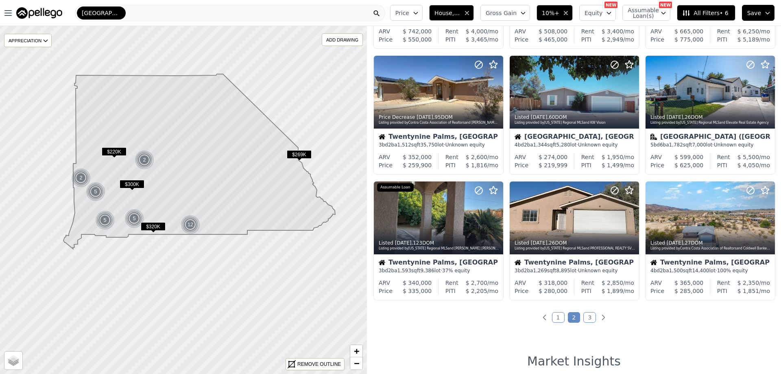
click at [586, 319] on link "3" at bounding box center [589, 317] width 13 height 11
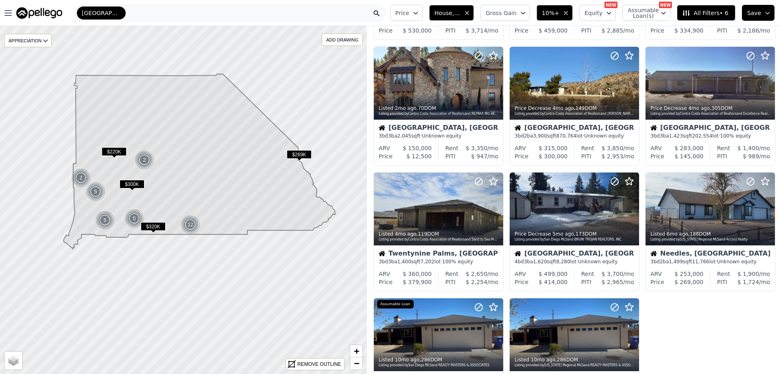
scroll to position [122, 0]
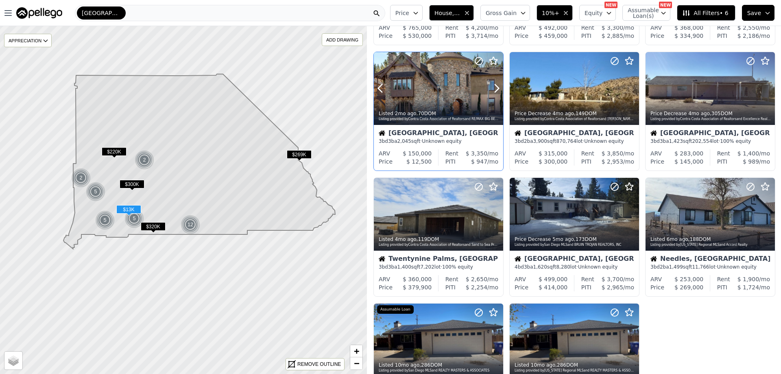
click at [451, 95] on div at bounding box center [477, 78] width 52 height 52
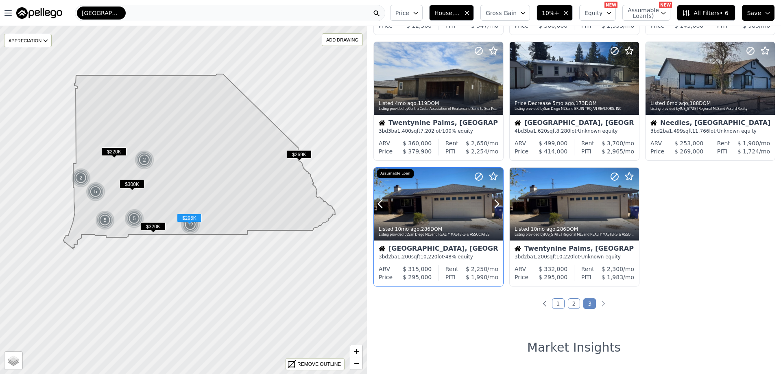
scroll to position [285, 0]
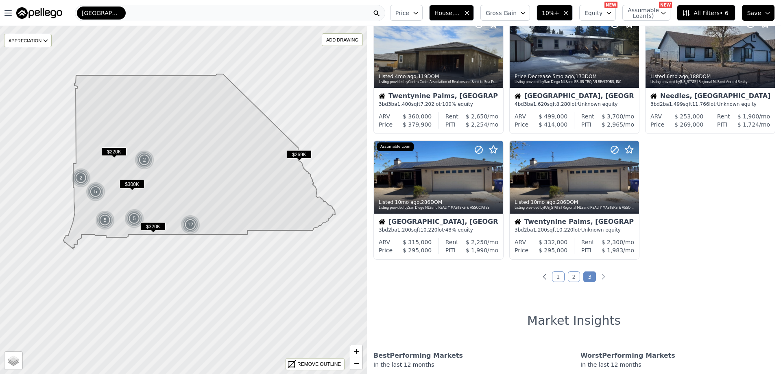
click at [560, 277] on link "1" at bounding box center [558, 276] width 13 height 11
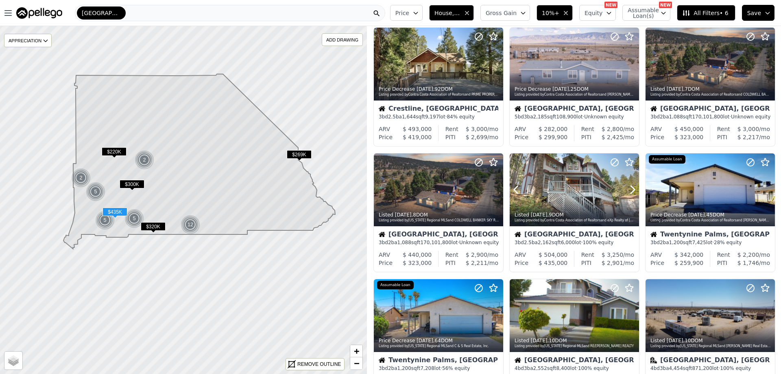
scroll to position [0, 0]
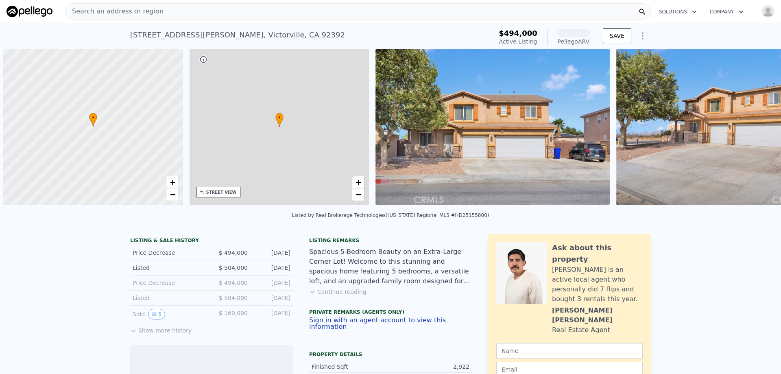
scroll to position [0, 3]
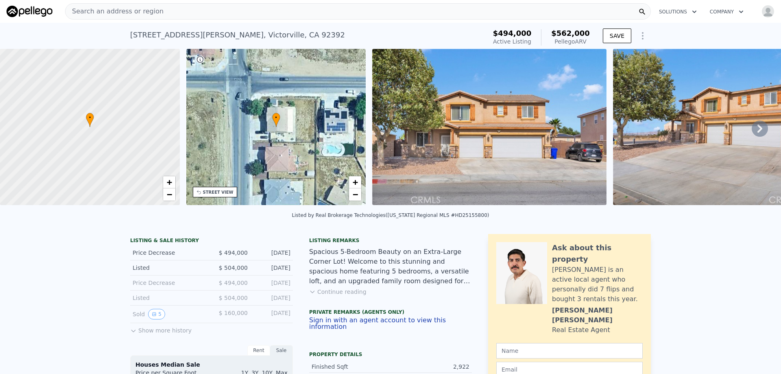
click at [751, 131] on icon at bounding box center [759, 128] width 16 height 16
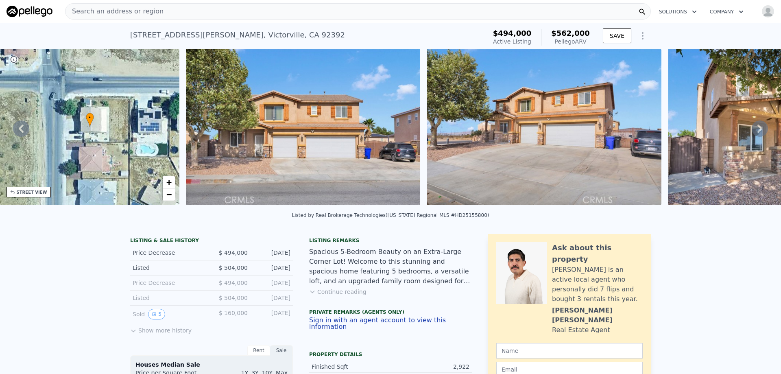
click at [751, 131] on icon at bounding box center [759, 128] width 16 height 16
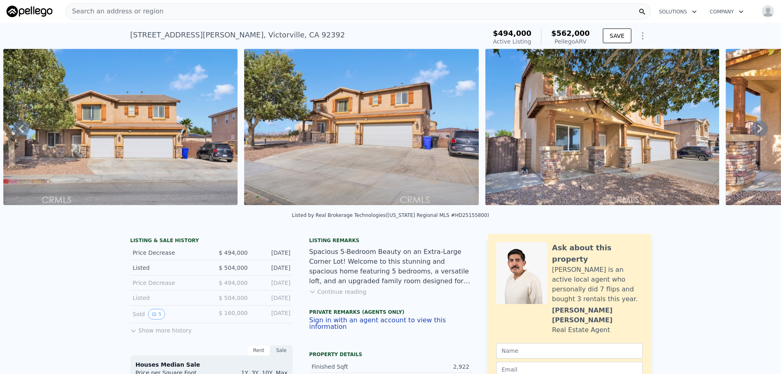
click at [751, 131] on icon at bounding box center [759, 128] width 16 height 16
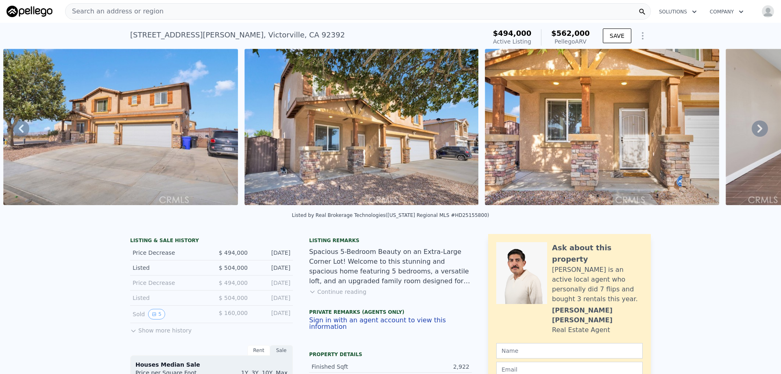
click at [751, 131] on icon at bounding box center [759, 128] width 16 height 16
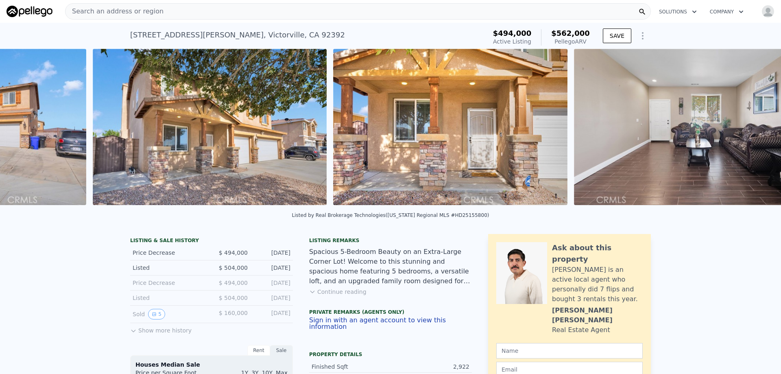
scroll to position [0, 854]
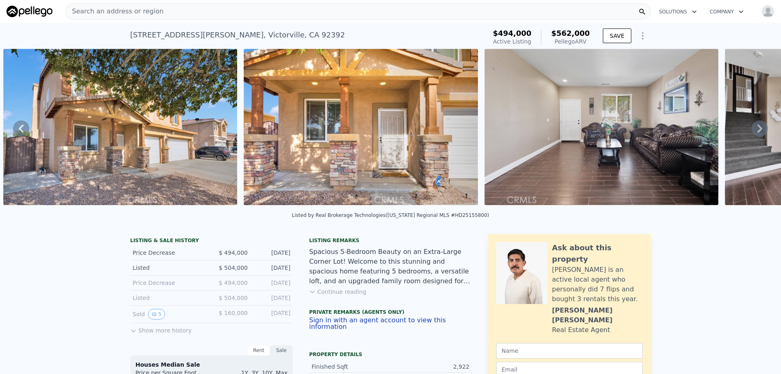
click at [750, 131] on div "• + − • + − STREET VIEW Loading... SATELLITE VIEW" at bounding box center [390, 128] width 781 height 159
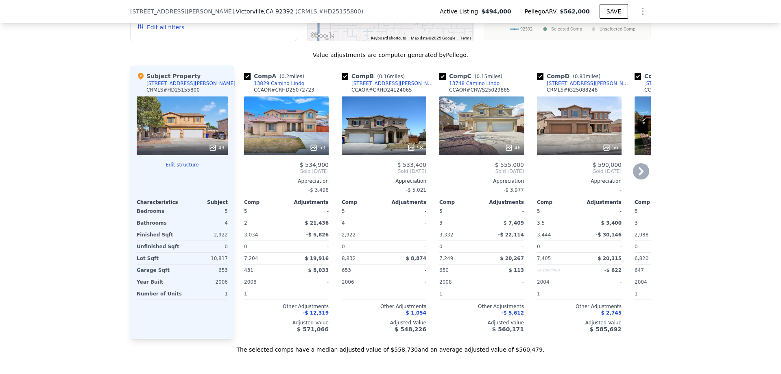
scroll to position [1054, 0]
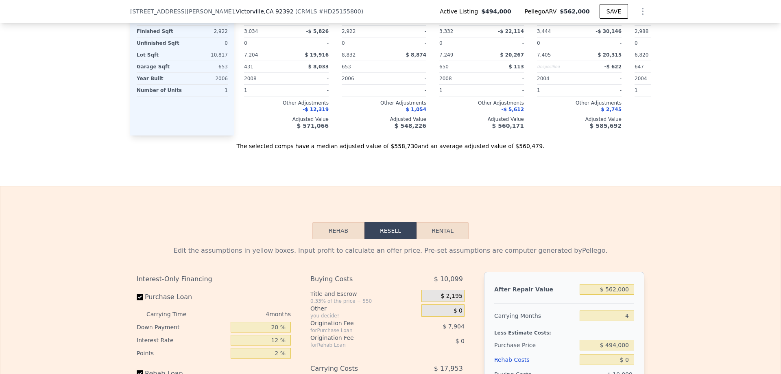
click at [447, 239] on button "Rental" at bounding box center [442, 230] width 52 height 17
select select "30"
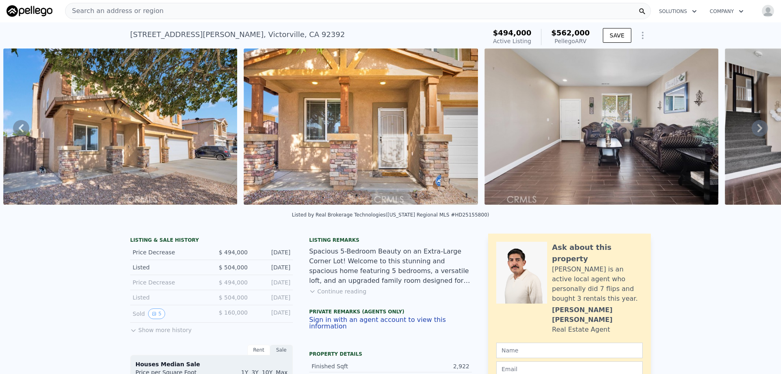
scroll to position [0, 0]
drag, startPoint x: 123, startPoint y: 34, endPoint x: 296, endPoint y: 33, distance: 172.4
click at [296, 33] on div "13695 Mesa Linda Ave , Victorville , CA 92392 Active at $494k (~ARV $562k ) $49…" at bounding box center [390, 36] width 781 height 26
copy div "13695 Mesa Linda Ave , Victorville , CA 92392"
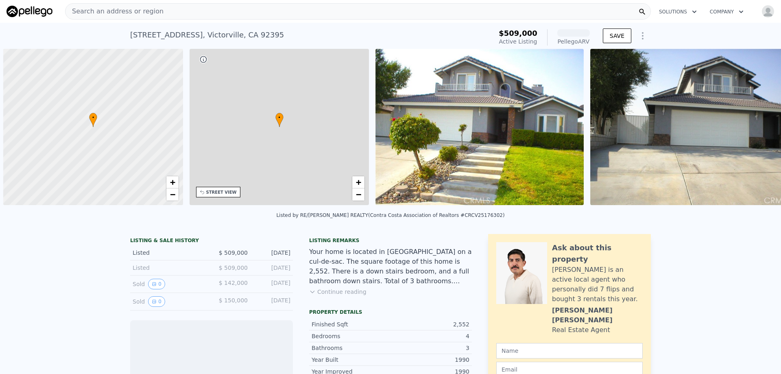
scroll to position [0, 3]
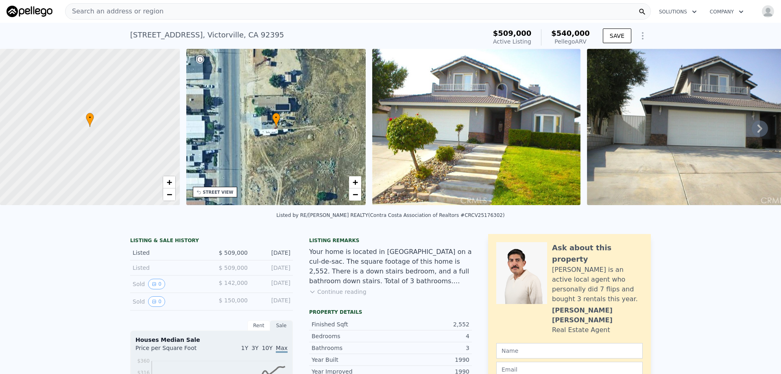
click at [757, 132] on icon at bounding box center [759, 128] width 5 height 8
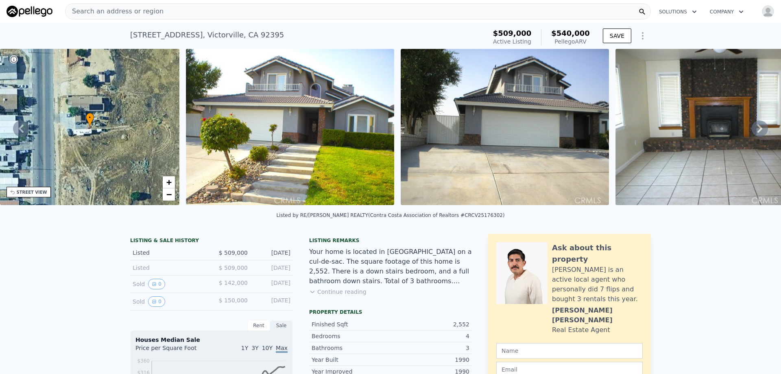
click at [757, 132] on icon at bounding box center [759, 128] width 5 height 8
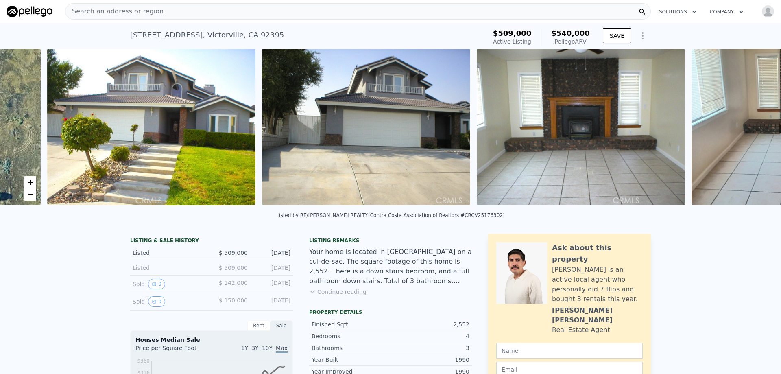
scroll to position [0, 372]
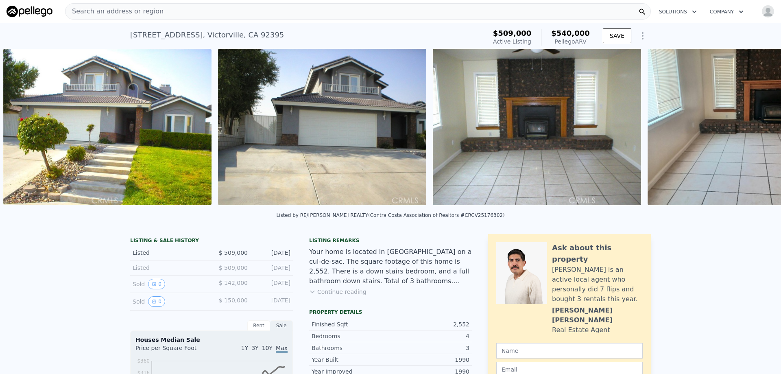
click at [754, 132] on div "• + − • + − STREET VIEW Loading... SATELLITE VIEW" at bounding box center [390, 128] width 781 height 159
click at [757, 132] on icon at bounding box center [759, 128] width 5 height 8
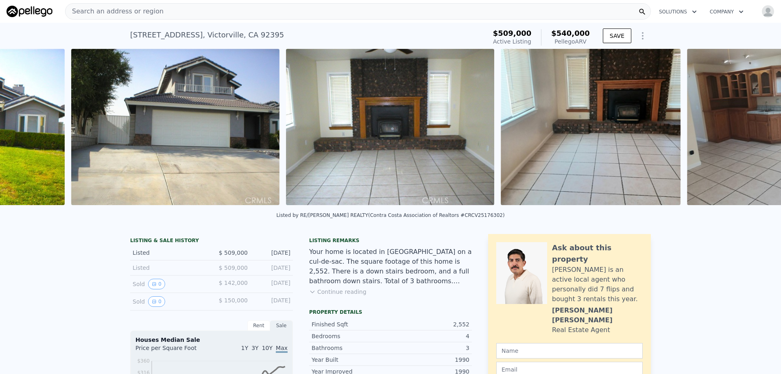
scroll to position [0, 587]
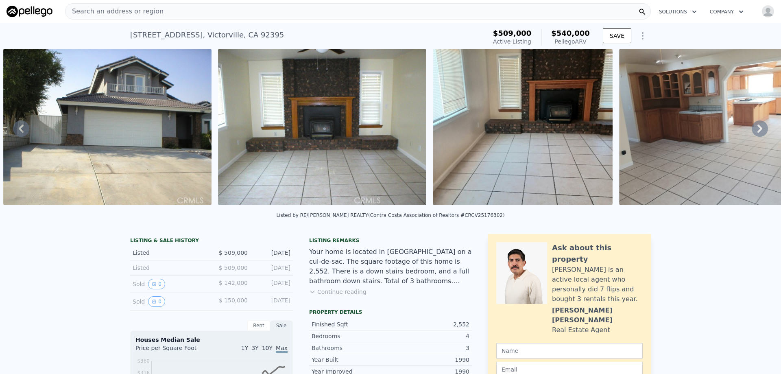
click at [754, 132] on div "• + − • + − STREET VIEW Loading... SATELLITE VIEW" at bounding box center [390, 128] width 781 height 159
click at [757, 132] on icon at bounding box center [759, 128] width 5 height 8
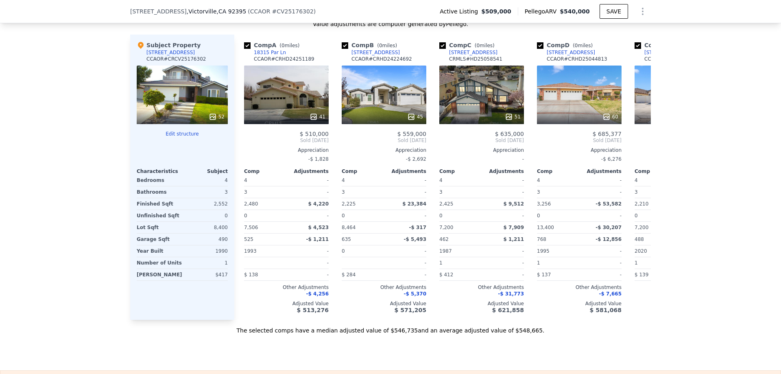
scroll to position [973, 0]
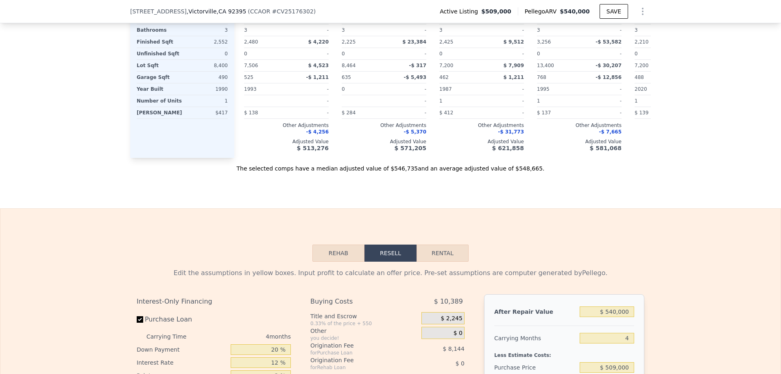
click at [438, 261] on button "Rental" at bounding box center [442, 252] width 52 height 17
select select "30"
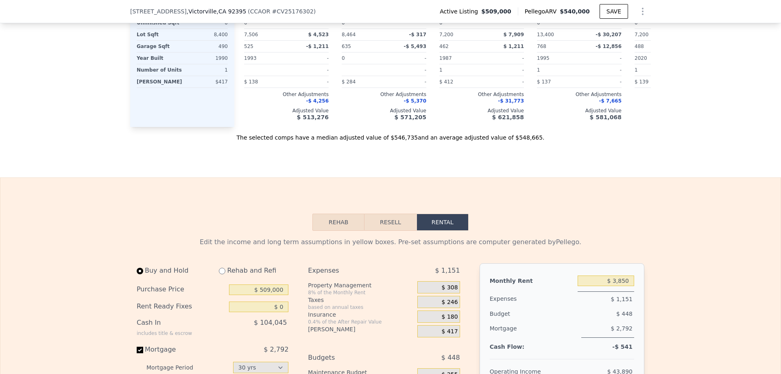
scroll to position [1095, 0]
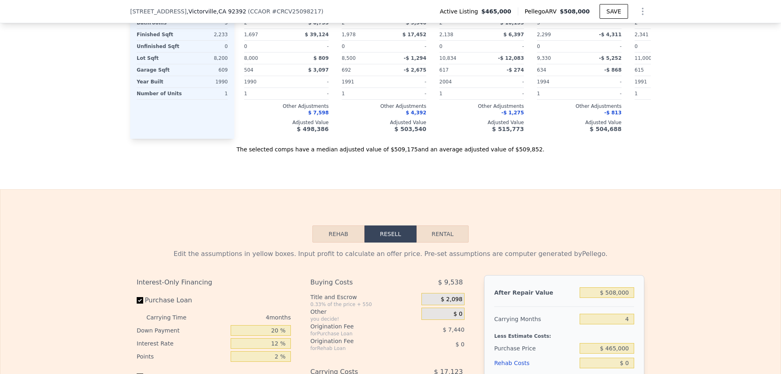
scroll to position [1054, 0]
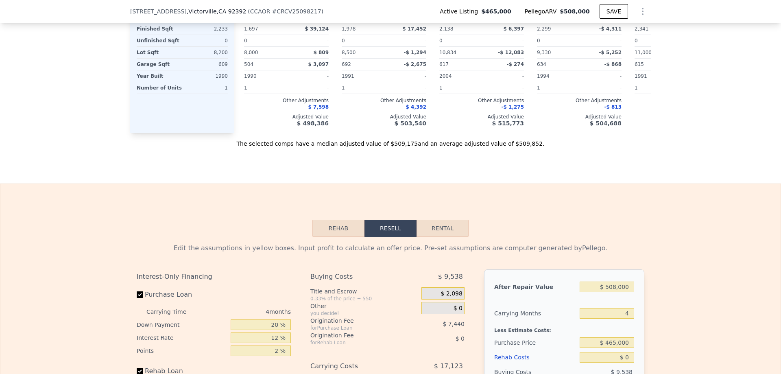
click at [455, 237] on button "Rental" at bounding box center [442, 228] width 52 height 17
select select "30"
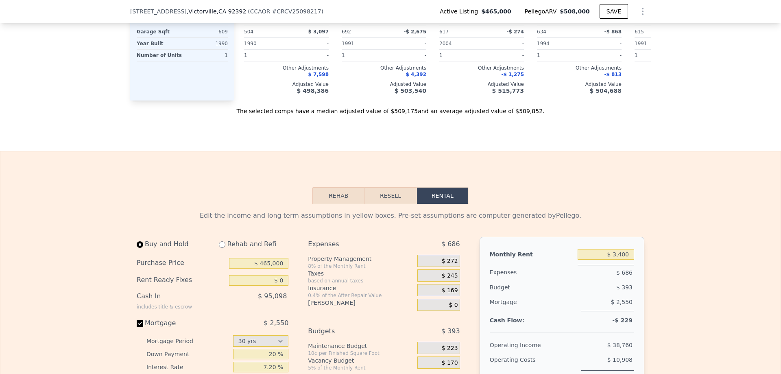
scroll to position [1136, 0]
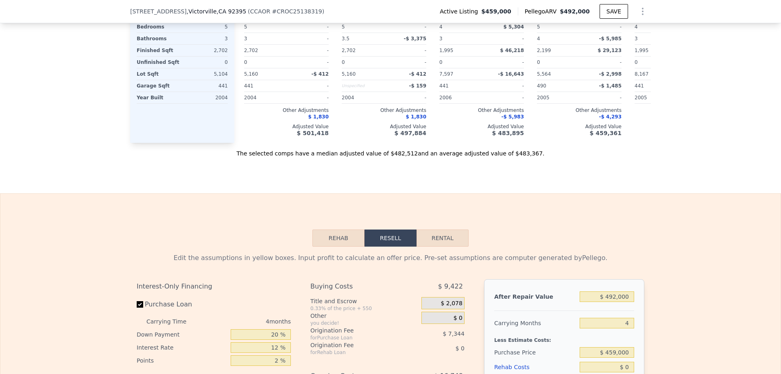
scroll to position [1054, 0]
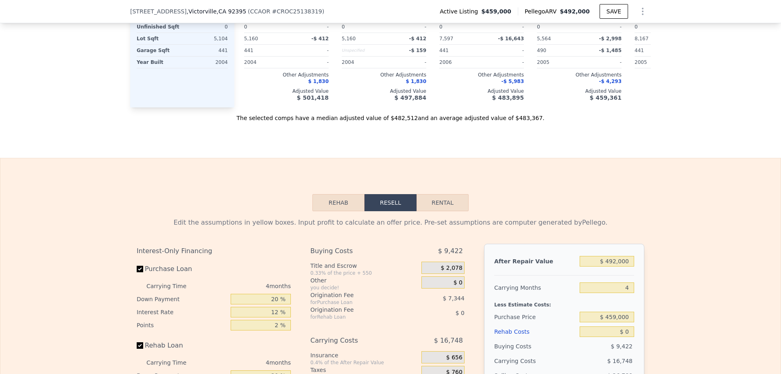
click at [438, 211] on button "Rental" at bounding box center [442, 202] width 52 height 17
select select "30"
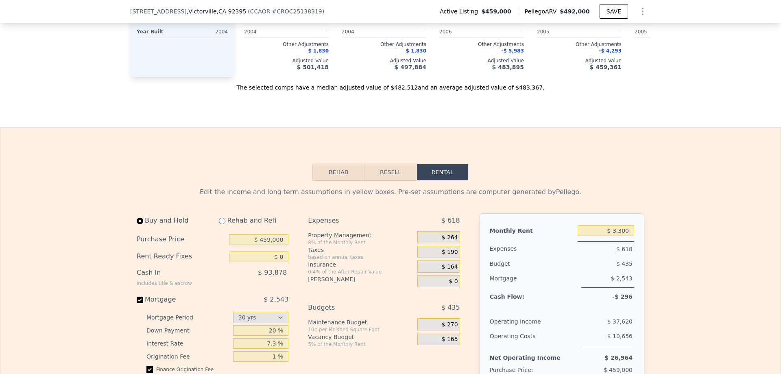
scroll to position [1176, 0]
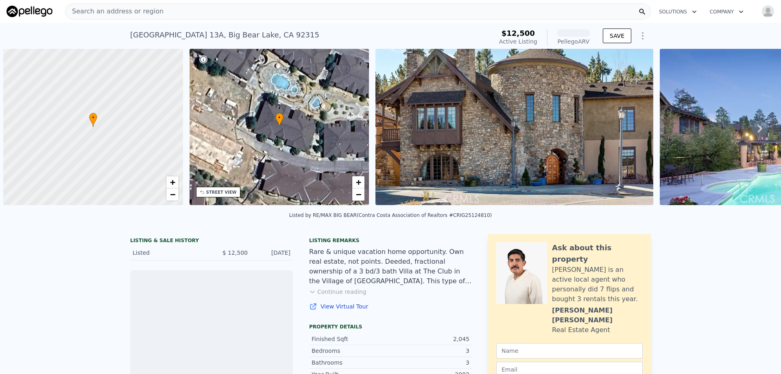
scroll to position [0, 3]
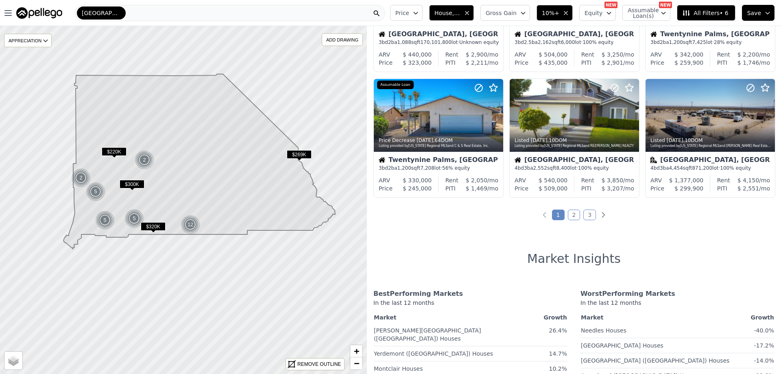
scroll to position [366, 0]
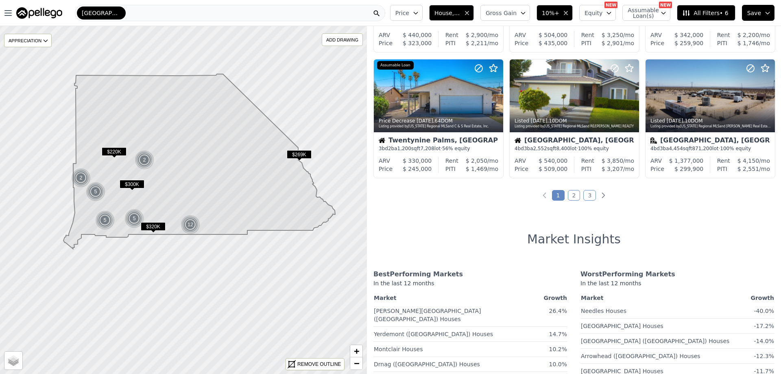
click at [571, 197] on link "2" at bounding box center [574, 195] width 13 height 11
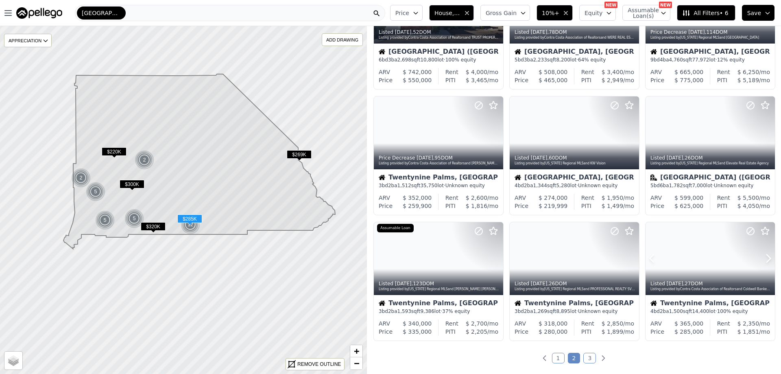
scroll to position [244, 0]
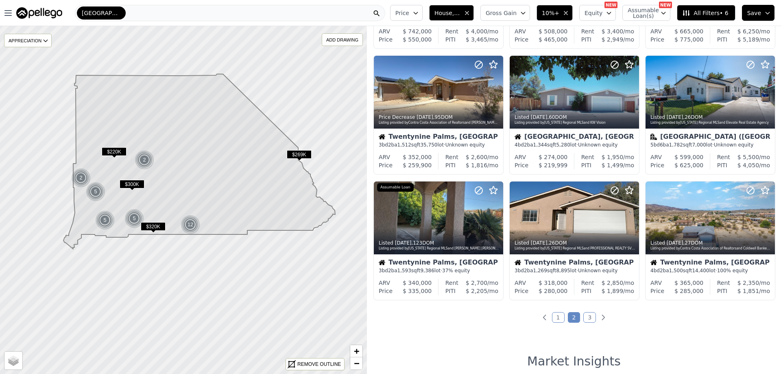
click at [590, 314] on link "3" at bounding box center [589, 317] width 13 height 11
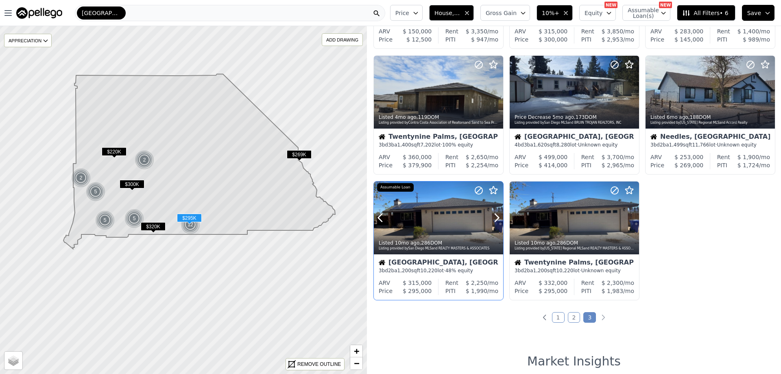
click at [451, 229] on div at bounding box center [438, 235] width 129 height 15
click at [303, 362] on div "REMOVE OUTLINE" at bounding box center [319, 363] width 44 height 7
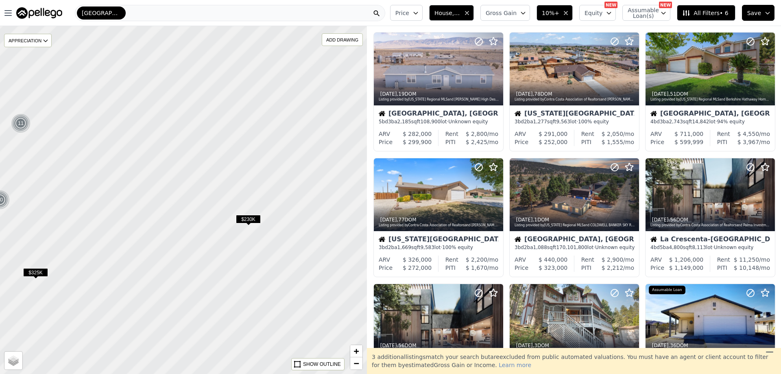
scroll to position [81, 0]
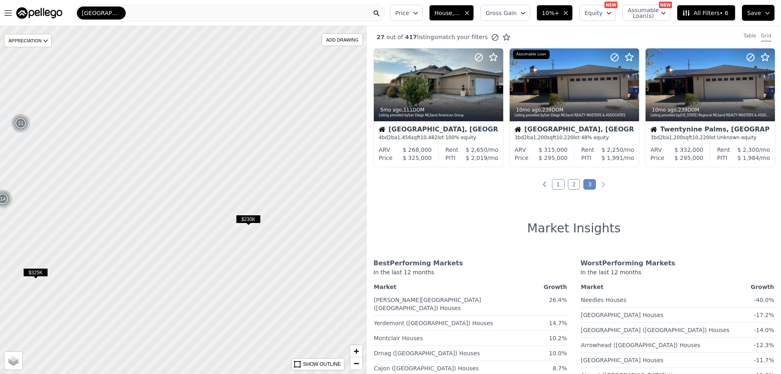
click at [553, 183] on link "1" at bounding box center [558, 184] width 13 height 11
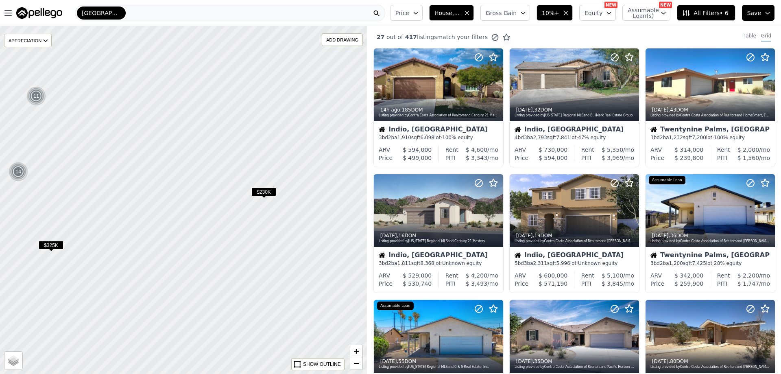
drag, startPoint x: 130, startPoint y: 256, endPoint x: 249, endPoint y: 101, distance: 195.5
click at [249, 101] on div at bounding box center [191, 186] width 440 height 417
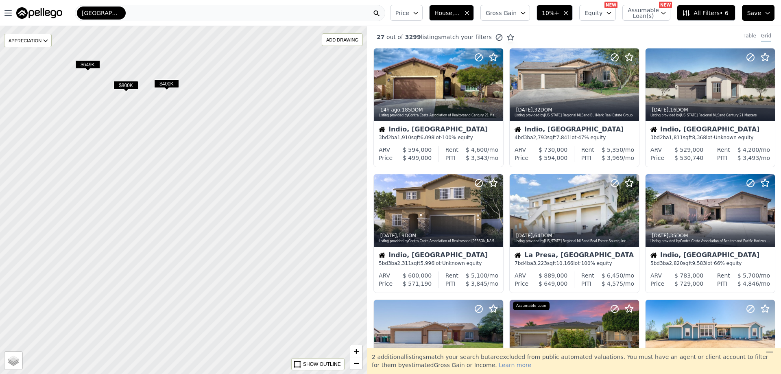
drag, startPoint x: 150, startPoint y: 257, endPoint x: 240, endPoint y: 99, distance: 181.2
click at [240, 99] on div at bounding box center [188, 191] width 440 height 417
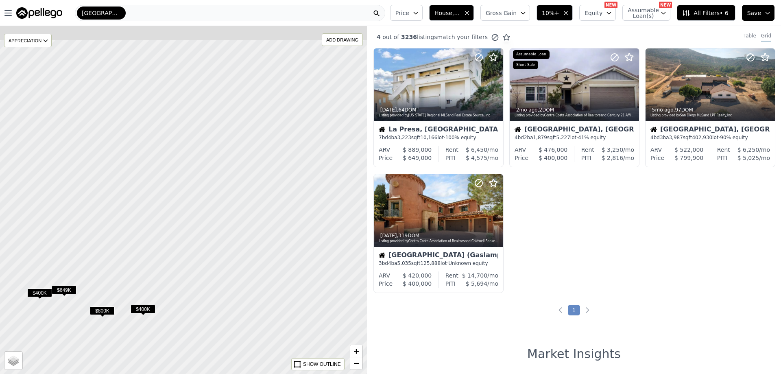
drag, startPoint x: 238, startPoint y: 116, endPoint x: 228, endPoint y: 390, distance: 273.9
click at [228, 373] on html "Open main menu San Bernardino Price House, Multifamily Gross Gain 10%+ Equity N…" at bounding box center [390, 187] width 781 height 374
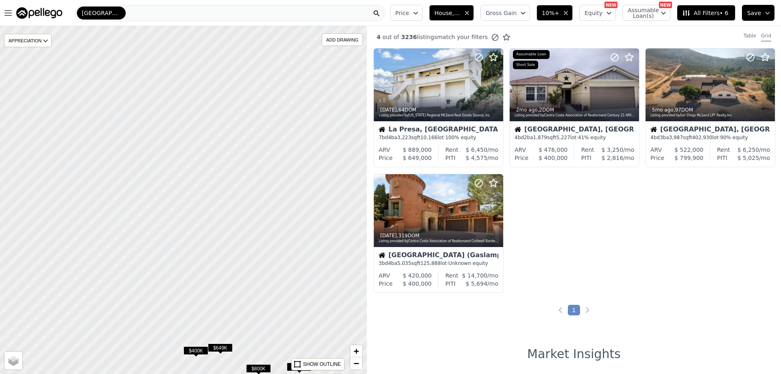
drag, startPoint x: 127, startPoint y: 244, endPoint x: 266, endPoint y: 253, distance: 139.0
click at [266, 253] on div at bounding box center [183, 199] width 440 height 417
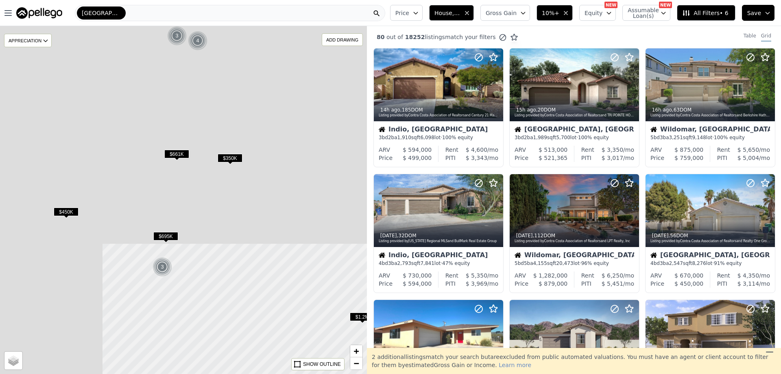
drag, startPoint x: 324, startPoint y: 390, endPoint x: 336, endPoint y: 390, distance: 11.8
click at [336, 373] on html "Open main menu San Bernardino Price House, Multifamily Gross Gain 10%+ Equity N…" at bounding box center [390, 187] width 781 height 374
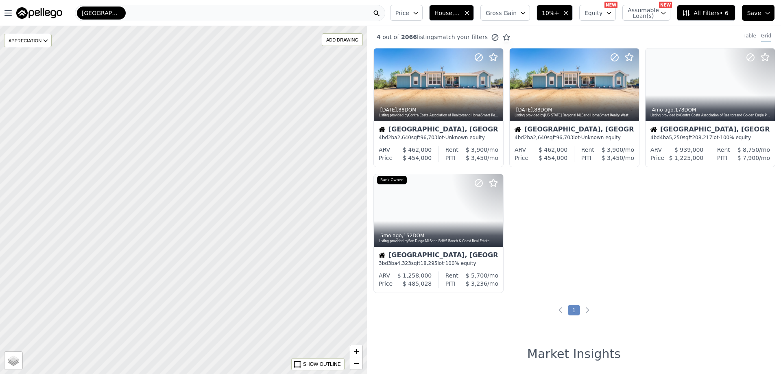
drag, startPoint x: 79, startPoint y: 186, endPoint x: 278, endPoint y: 331, distance: 246.1
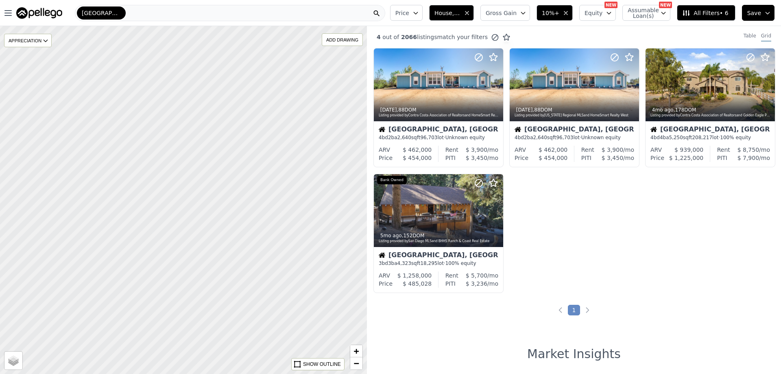
click at [291, 346] on div at bounding box center [217, 227] width 440 height 417
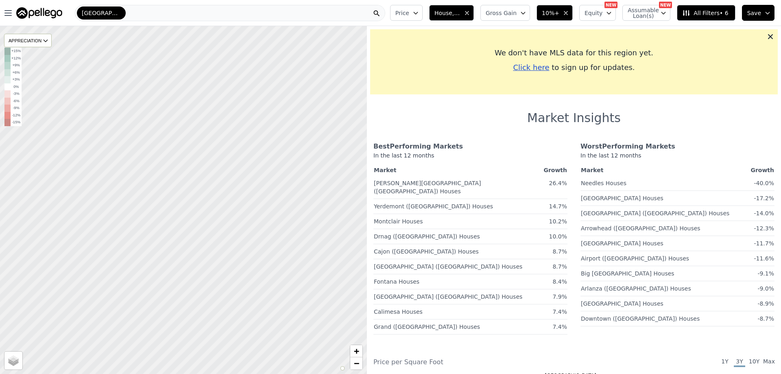
click at [221, 329] on div at bounding box center [184, 203] width 440 height 417
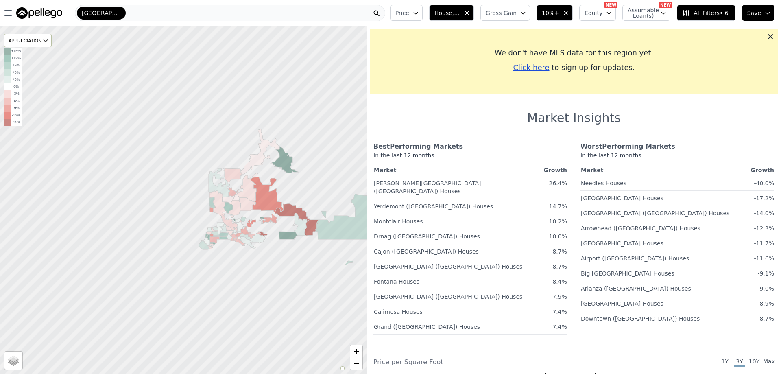
drag, startPoint x: 132, startPoint y: 235, endPoint x: 279, endPoint y: 232, distance: 147.6
click at [279, 232] on icon at bounding box center [288, 235] width 19 height 8
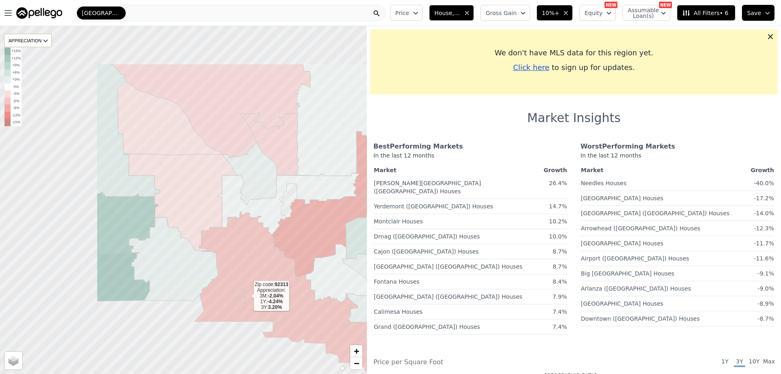
drag, startPoint x: 113, startPoint y: 222, endPoint x: 247, endPoint y: 295, distance: 152.3
click at [247, 295] on icon at bounding box center [262, 302] width 55 height 37
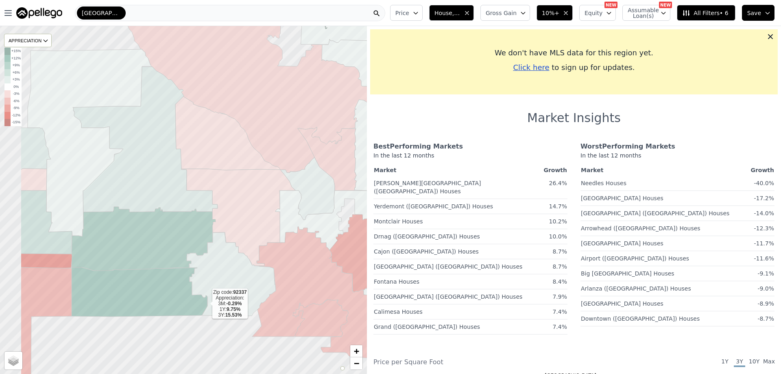
drag, startPoint x: 149, startPoint y: 288, endPoint x: 206, endPoint y: 303, distance: 58.9
click at [206, 303] on icon at bounding box center [140, 292] width 136 height 50
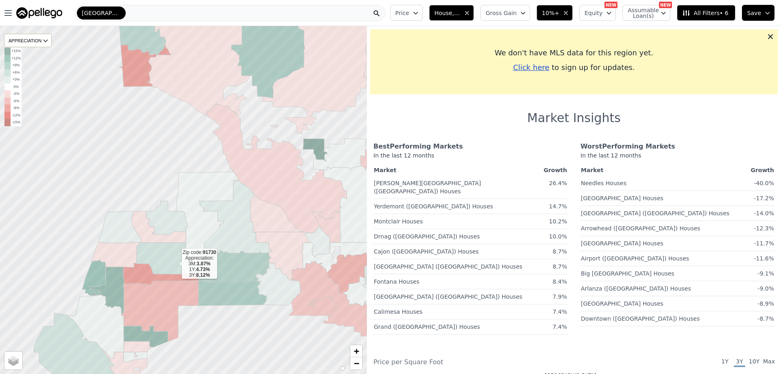
drag, startPoint x: 112, startPoint y: 260, endPoint x: 174, endPoint y: 263, distance: 62.3
click at [174, 263] on icon at bounding box center [168, 258] width 62 height 32
click at [157, 263] on icon at bounding box center [168, 258] width 62 height 32
click at [231, 279] on icon at bounding box center [234, 266] width 72 height 32
click at [230, 291] on icon at bounding box center [232, 293] width 68 height 25
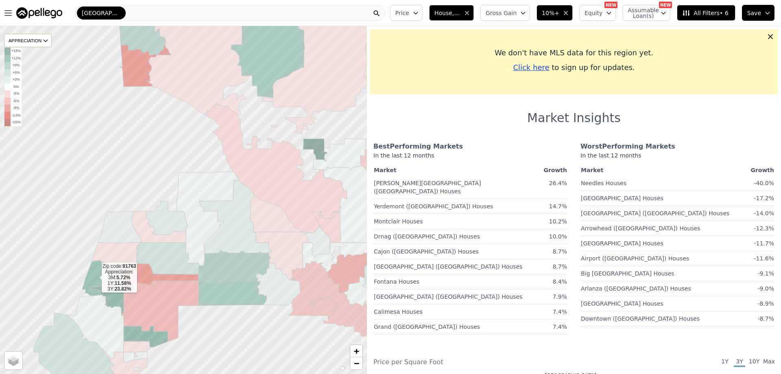
click at [90, 266] on icon at bounding box center [94, 278] width 24 height 36
click at [115, 289] on icon at bounding box center [129, 307] width 78 height 80
click at [147, 311] on icon at bounding box center [159, 311] width 77 height 61
click at [120, 257] on icon at bounding box center [115, 254] width 48 height 26
click at [68, 248] on div at bounding box center [183, 199] width 440 height 417
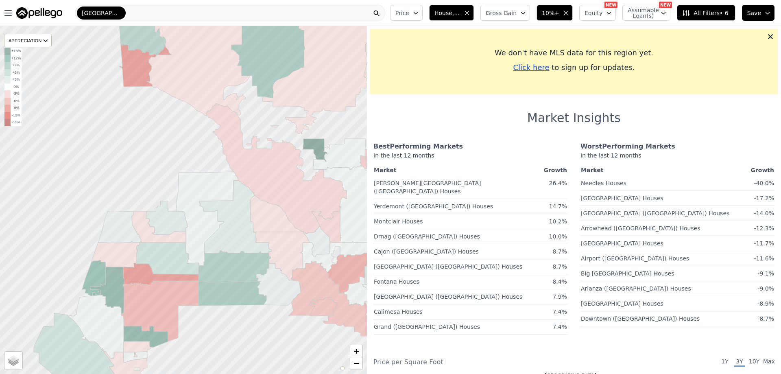
click at [71, 254] on div at bounding box center [183, 199] width 440 height 417
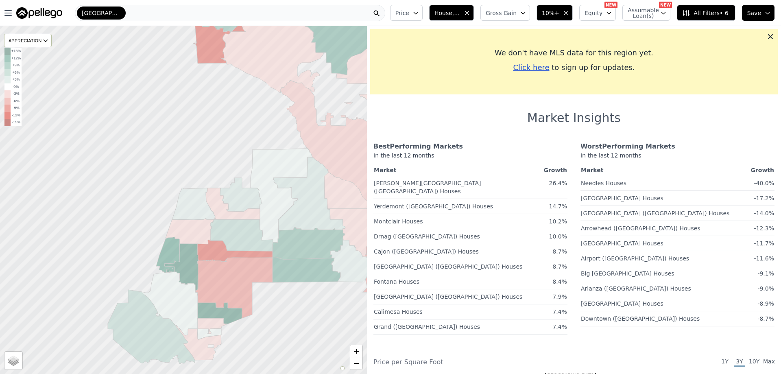
drag, startPoint x: 71, startPoint y: 254, endPoint x: 145, endPoint y: 231, distance: 77.6
click at [145, 231] on div at bounding box center [183, 199] width 440 height 417
click at [168, 13] on div "[GEOGRAPHIC_DATA]" at bounding box center [230, 13] width 310 height 16
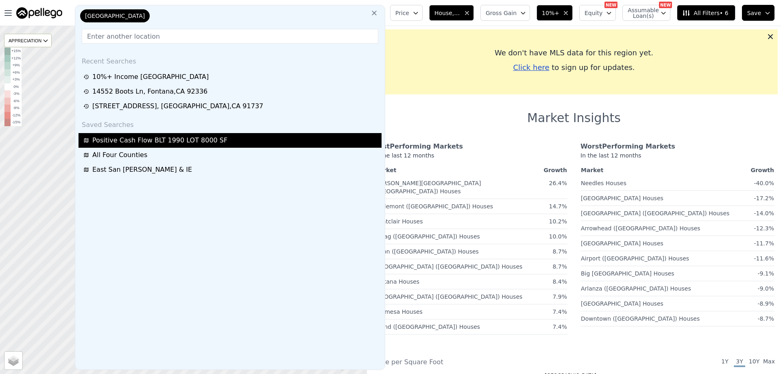
click at [143, 140] on span "Positive Cash Flow BLT 1990 LOT 8000 SF" at bounding box center [159, 140] width 135 height 10
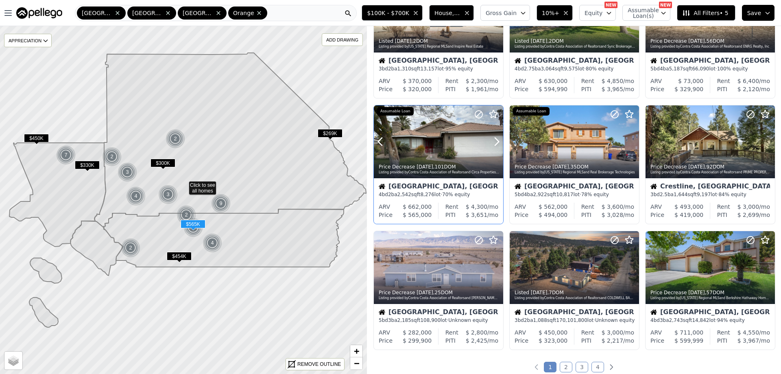
scroll to position [285, 0]
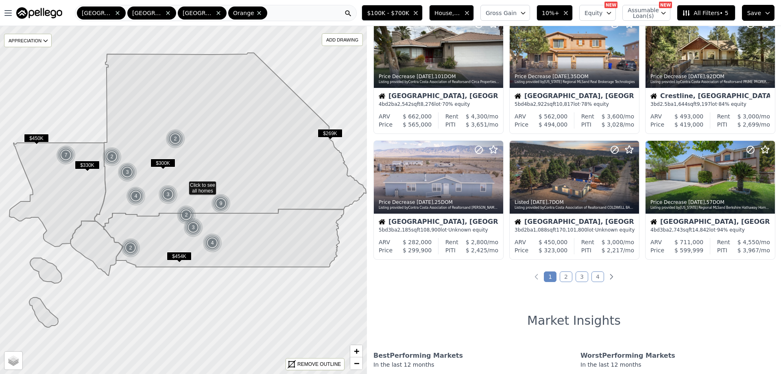
click at [560, 273] on link "2" at bounding box center [566, 276] width 13 height 11
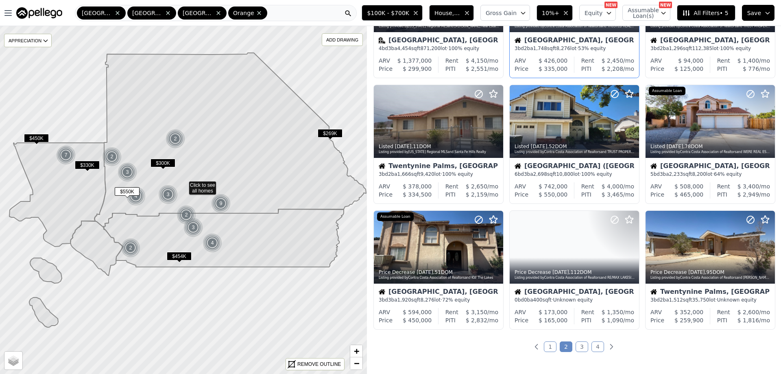
scroll to position [244, 0]
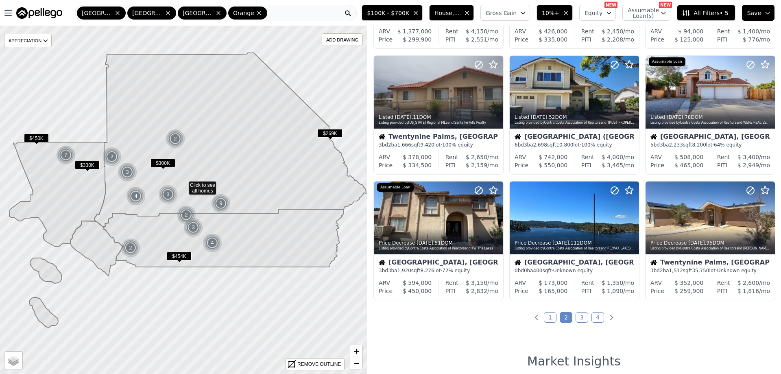
click at [574, 310] on div "46 out of 35773 listings match your filters Table Grid Listed 1w ago , 8 DOM Li…" at bounding box center [574, 213] width 414 height 374
click at [575, 314] on link "3" at bounding box center [581, 317] width 13 height 11
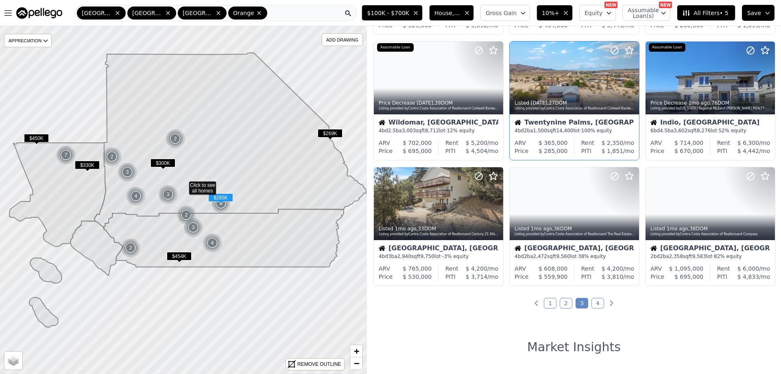
scroll to position [285, 0]
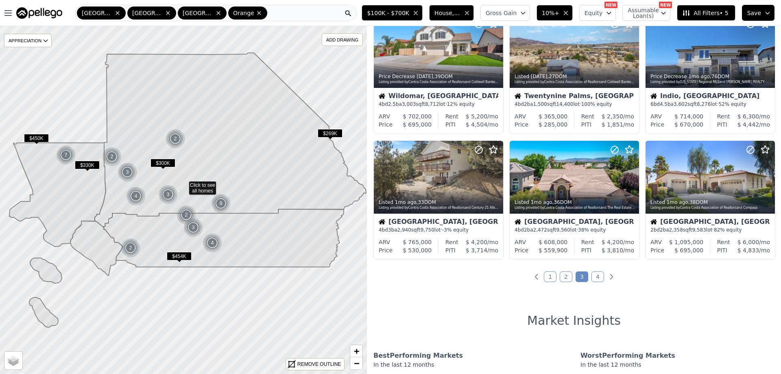
click at [597, 277] on link "4" at bounding box center [597, 276] width 13 height 11
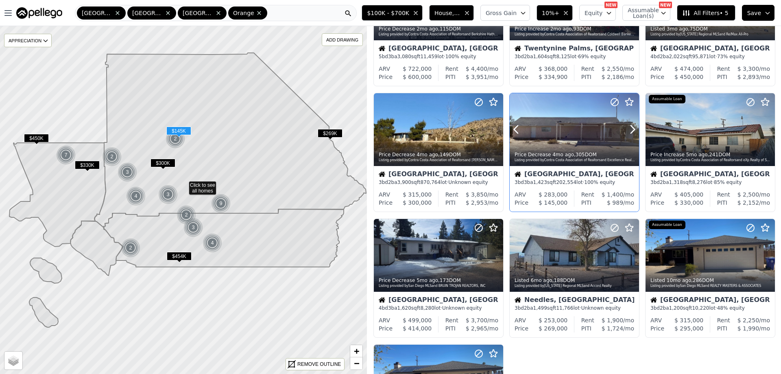
scroll to position [81, 0]
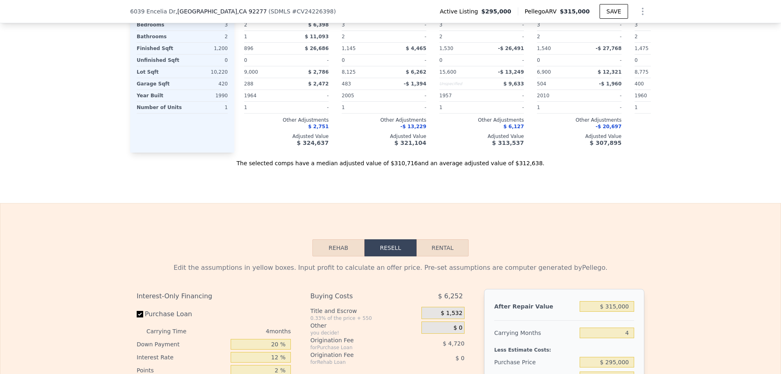
scroll to position [1014, 0]
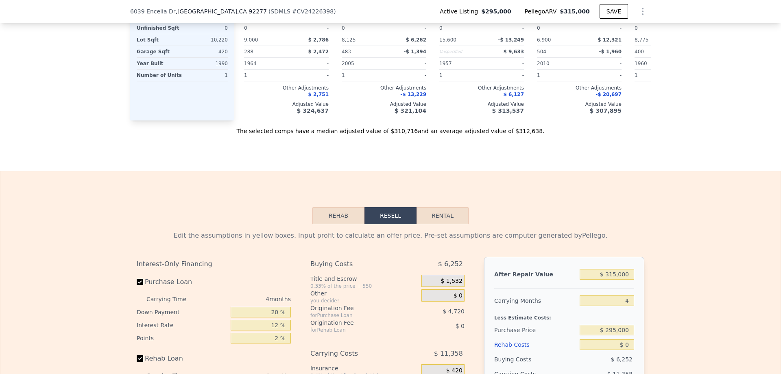
click at [451, 224] on button "Rental" at bounding box center [442, 215] width 52 height 17
select select "30"
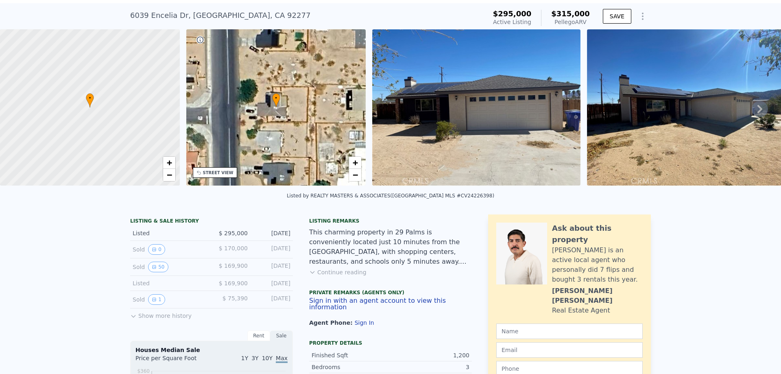
scroll to position [3, 0]
